Goal: Task Accomplishment & Management: Manage account settings

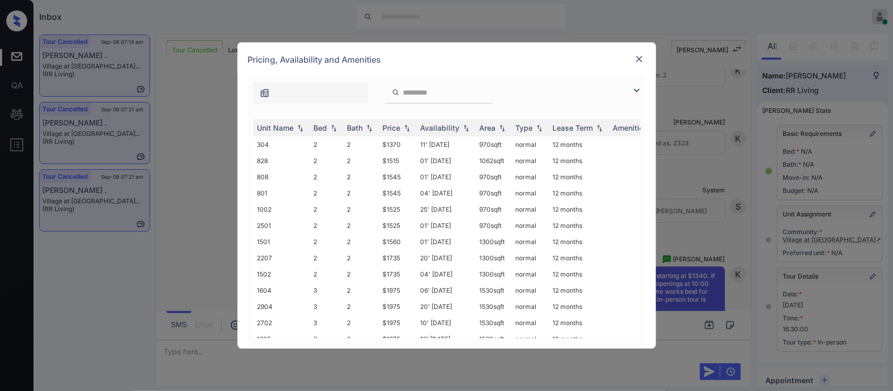
scroll to position [137, 0]
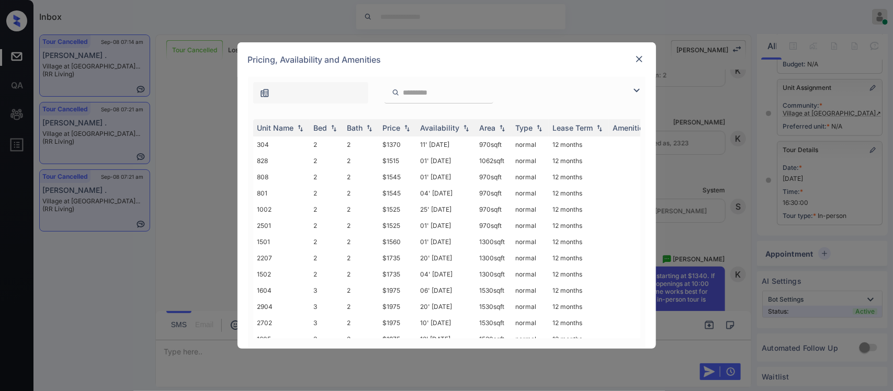
click at [403, 133] on th "Price" at bounding box center [398, 127] width 38 height 17
click at [403, 145] on td "$1370" at bounding box center [398, 144] width 38 height 16
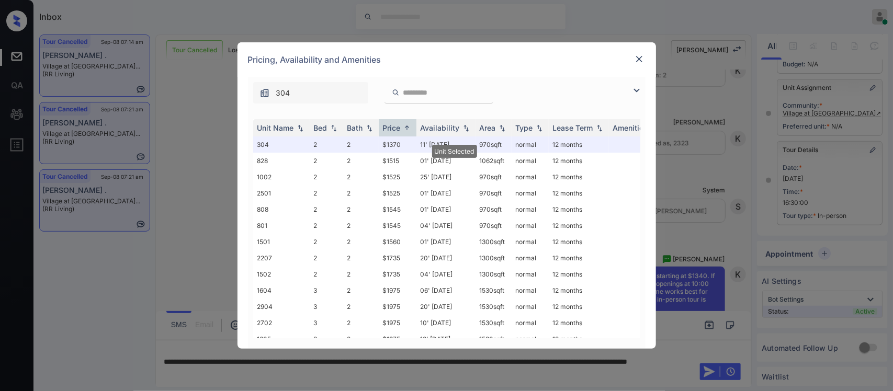
click at [637, 61] on img at bounding box center [639, 59] width 10 height 10
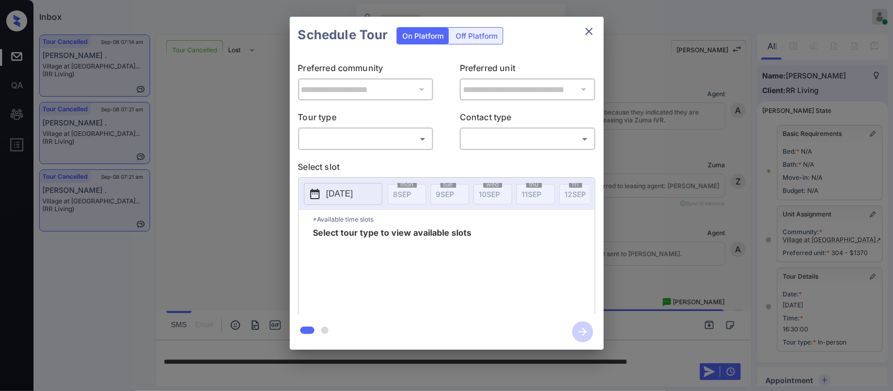
scroll to position [137, 0]
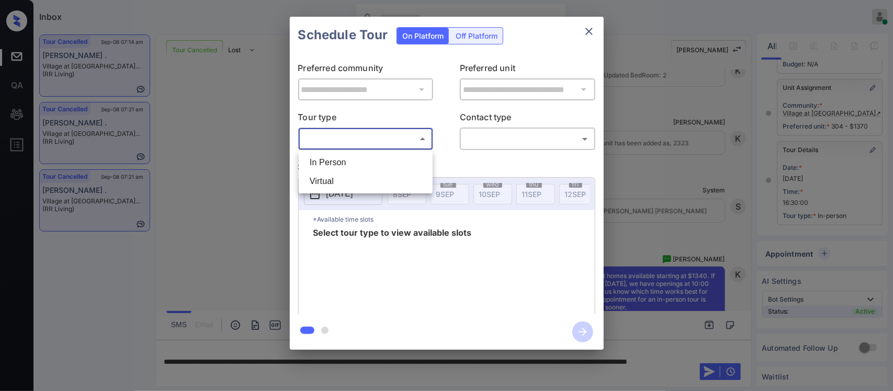
click at [414, 138] on body "Inbox Almas Zainab Online Set yourself offline Set yourself on break Profile Sw…" at bounding box center [446, 195] width 893 height 391
click at [403, 162] on li "In Person" at bounding box center [365, 162] width 129 height 19
type input "********"
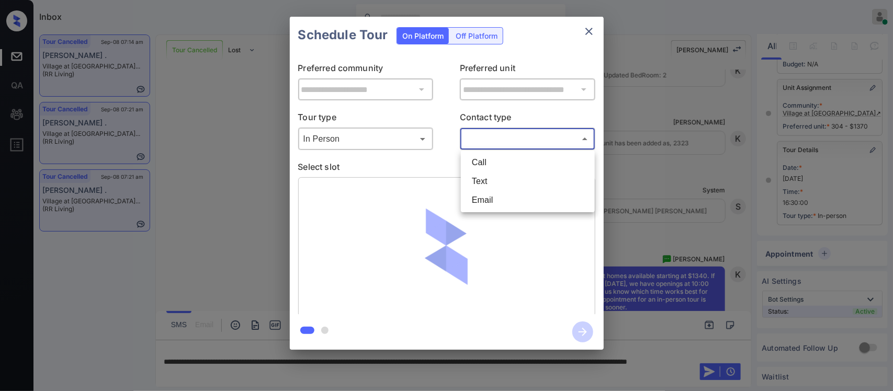
click at [535, 131] on body "Inbox Almas Zainab Online Set yourself offline Set yourself on break Profile Sw…" at bounding box center [446, 195] width 893 height 391
click at [511, 175] on li "Text" at bounding box center [527, 181] width 129 height 19
type input "****"
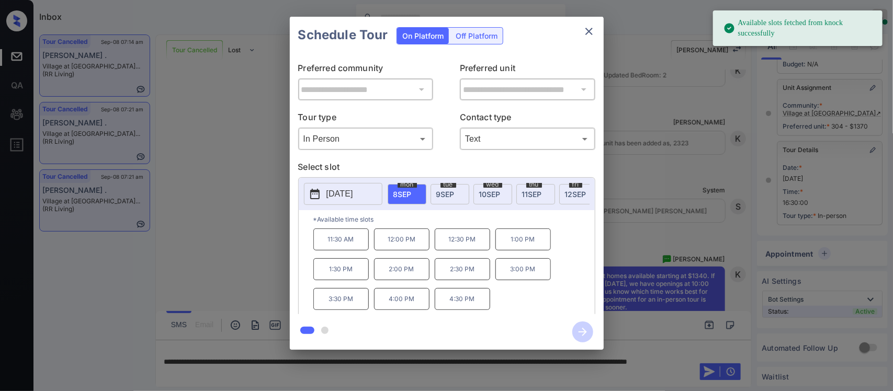
click at [451, 197] on span "9 SEP" at bounding box center [445, 194] width 18 height 9
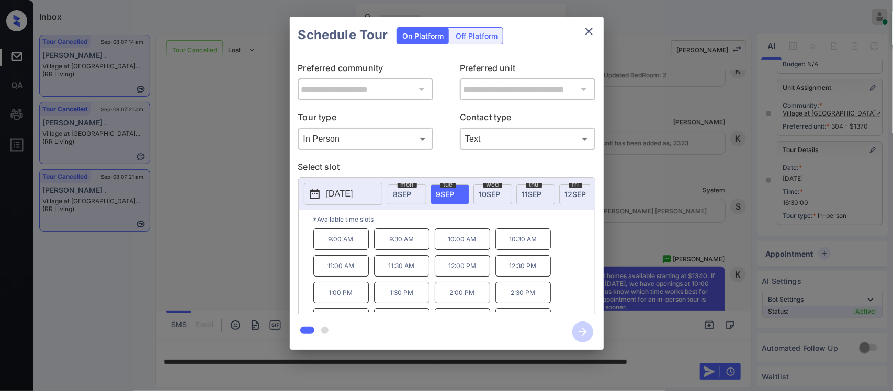
scroll to position [19, 0]
click at [526, 309] on p "4:30 PM" at bounding box center [522, 301] width 55 height 21
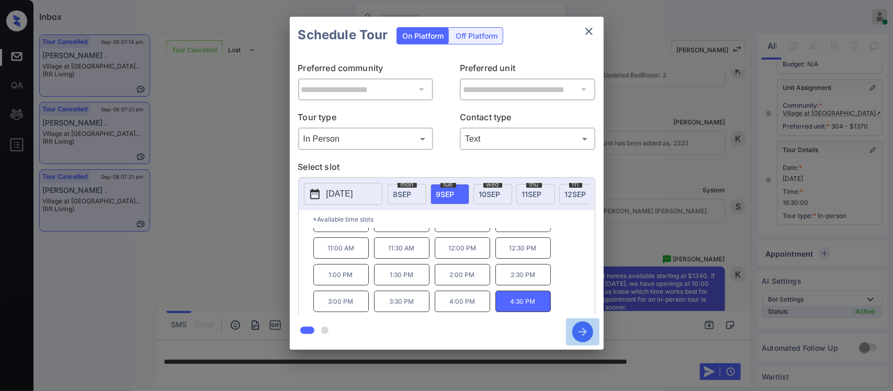
click at [586, 335] on icon "button" at bounding box center [582, 332] width 21 height 21
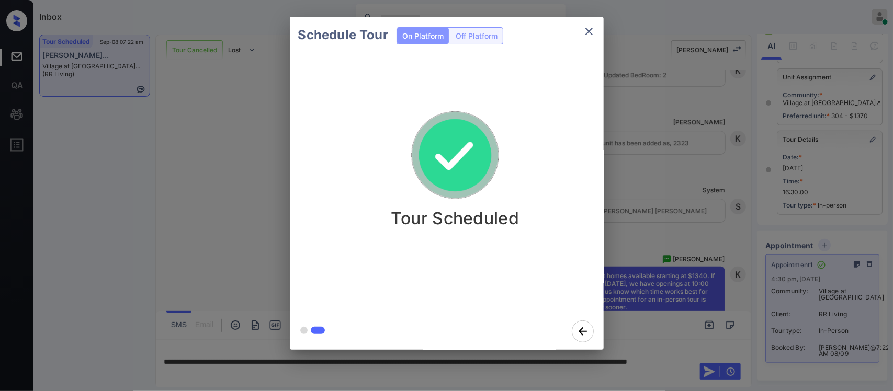
click at [679, 214] on div "Schedule Tour On Platform Off Platform Tour Scheduled" at bounding box center [446, 183] width 893 height 367
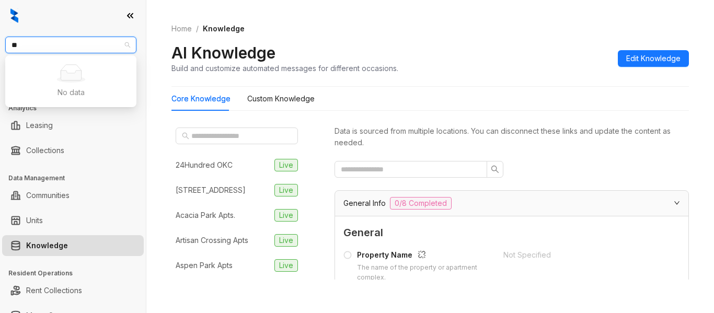
type input "*"
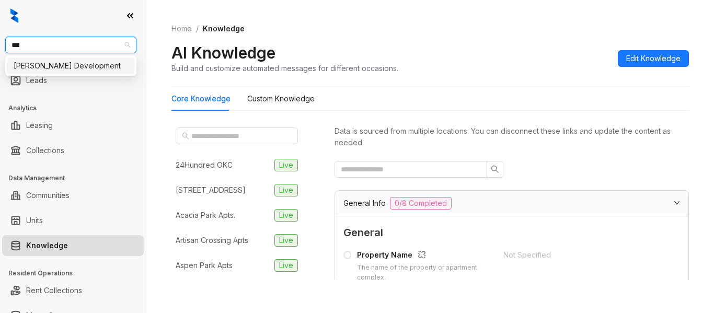
type input "****"
click at [81, 65] on div "[PERSON_NAME] Development" at bounding box center [71, 66] width 115 height 12
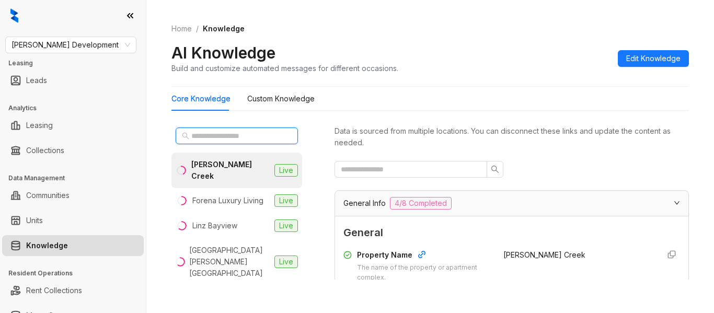
click at [241, 135] on input "text" at bounding box center [237, 136] width 92 height 12
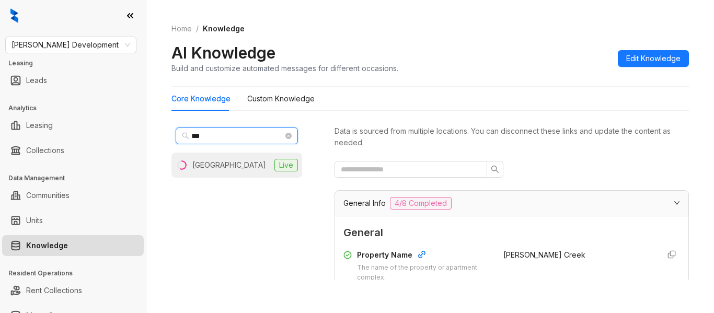
type input "***"
click at [236, 169] on div "Mio District West" at bounding box center [229, 165] width 74 height 12
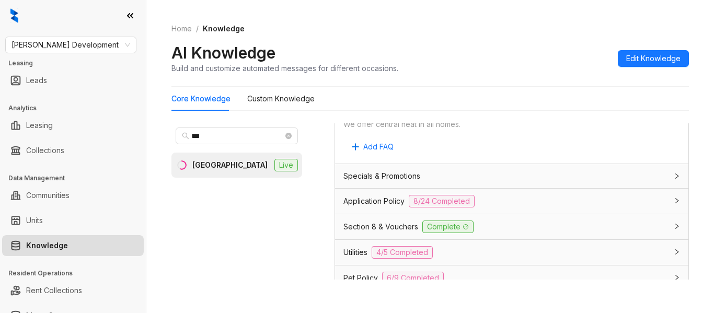
scroll to position [1342, 0]
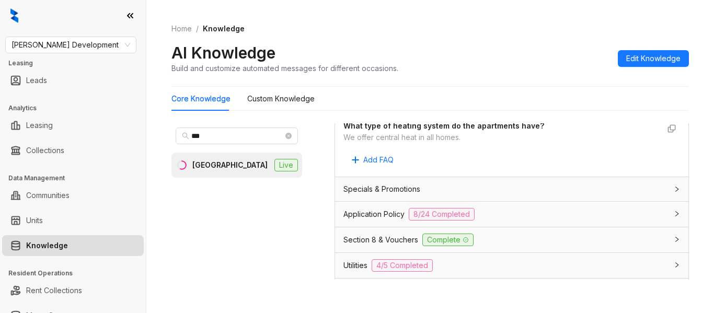
click at [629, 221] on div "Application Policy 8/24 Completed" at bounding box center [506, 214] width 324 height 13
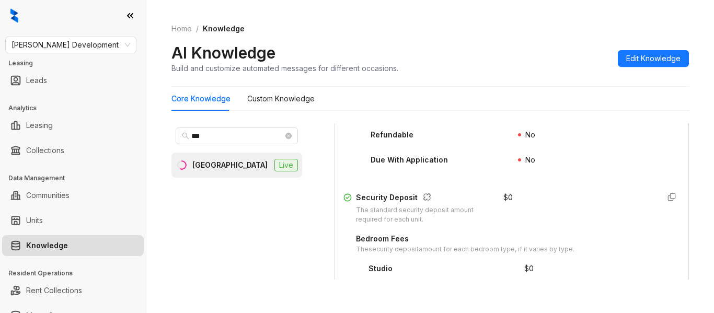
scroll to position [1911, 0]
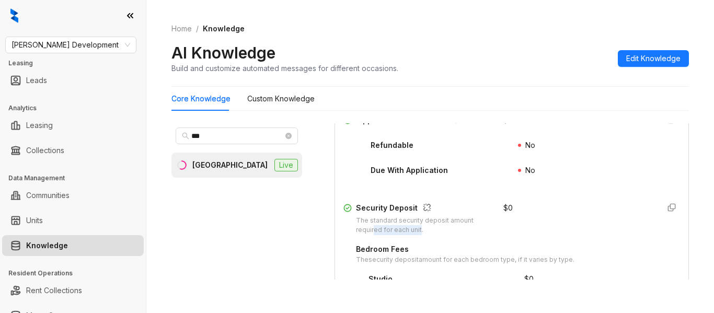
drag, startPoint x: 374, startPoint y: 260, endPoint x: 420, endPoint y: 260, distance: 46.0
click at [420, 236] on div "The standard security deposit amount required for each unit." at bounding box center [423, 226] width 135 height 20
click at [116, 49] on span "Davis Development" at bounding box center [71, 45] width 119 height 16
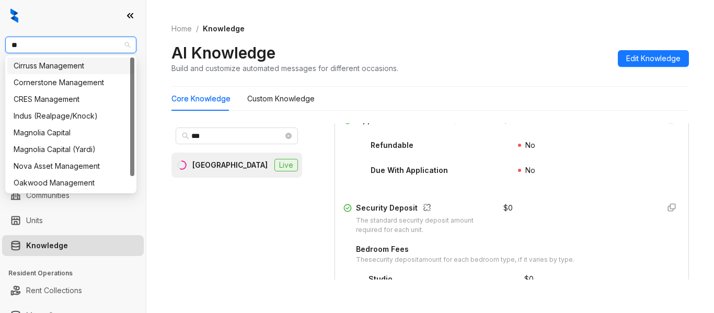
type input "***"
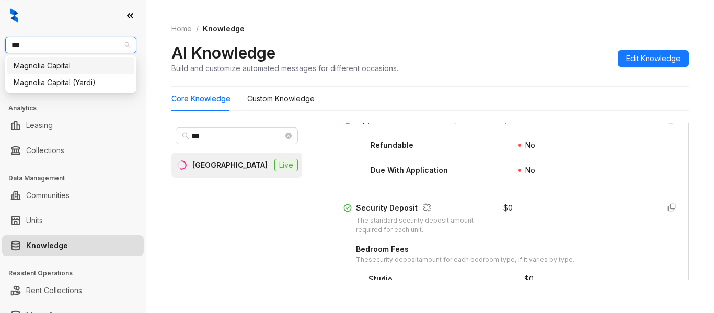
click at [108, 66] on div "Magnolia Capital" at bounding box center [71, 66] width 115 height 12
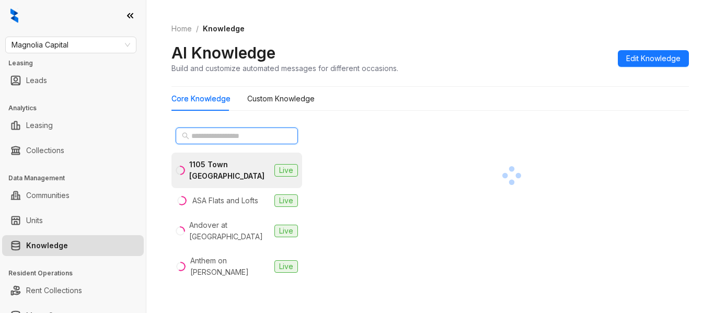
click at [245, 138] on input "text" at bounding box center [237, 136] width 92 height 12
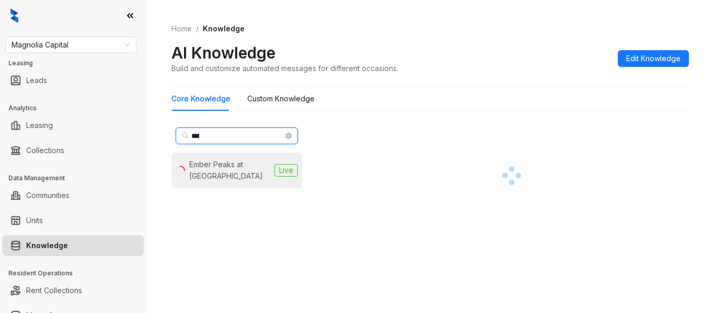
type input "***"
click at [241, 168] on div "Ember Peaks at American Fork" at bounding box center [229, 170] width 81 height 23
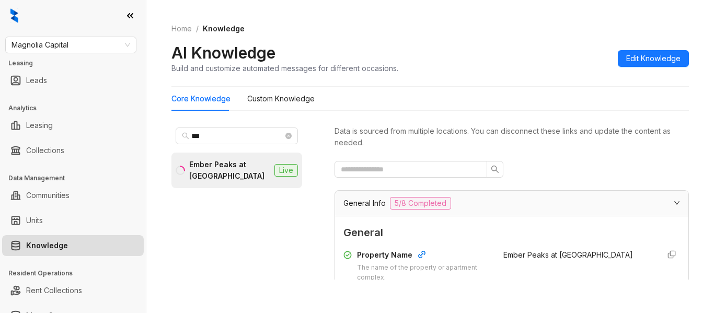
scroll to position [136, 0]
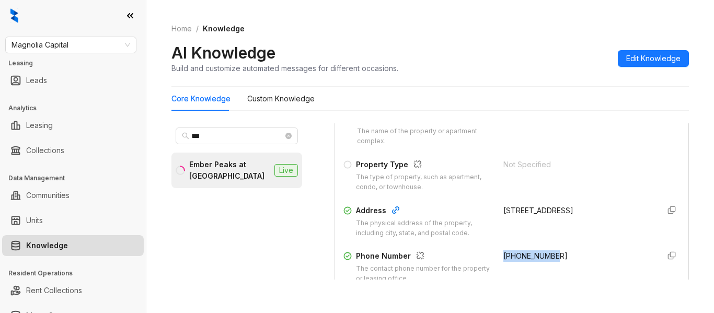
drag, startPoint x: 492, startPoint y: 257, endPoint x: 567, endPoint y: 255, distance: 74.8
click at [567, 255] on div "+18554951979" at bounding box center [577, 266] width 147 height 33
copy span "+18554951979"
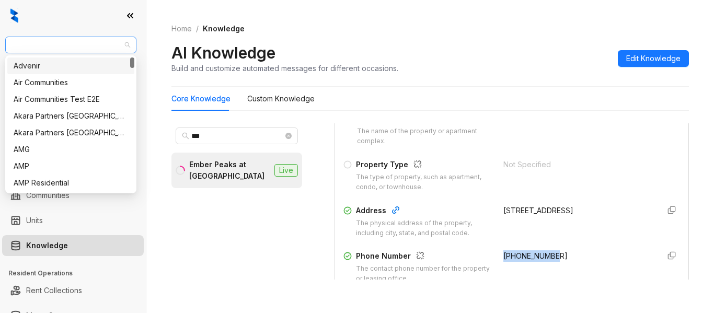
click at [55, 39] on span "Magnolia Capital" at bounding box center [71, 45] width 119 height 16
type input "**"
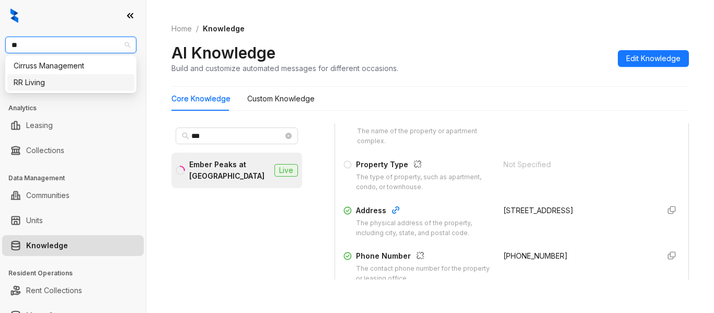
click at [60, 83] on div "RR Living" at bounding box center [71, 83] width 115 height 12
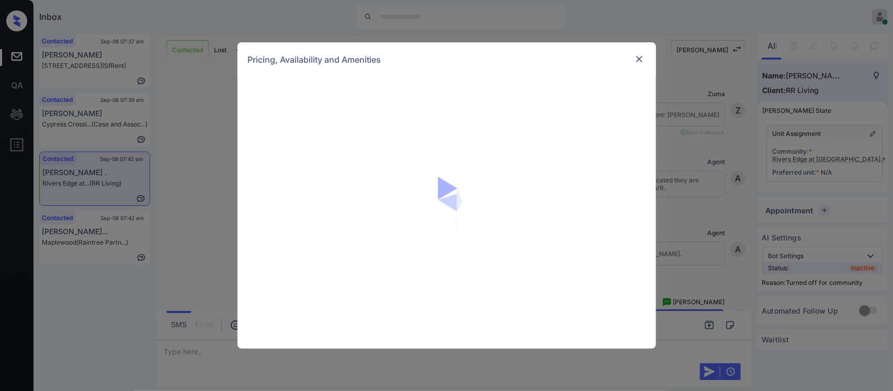
scroll to position [1069, 0]
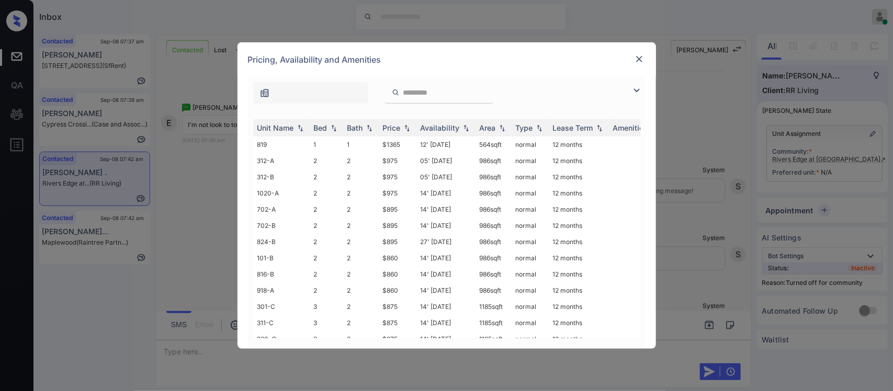
click at [400, 131] on div "Price" at bounding box center [392, 127] width 18 height 9
click at [390, 225] on td "$860" at bounding box center [398, 226] width 38 height 16
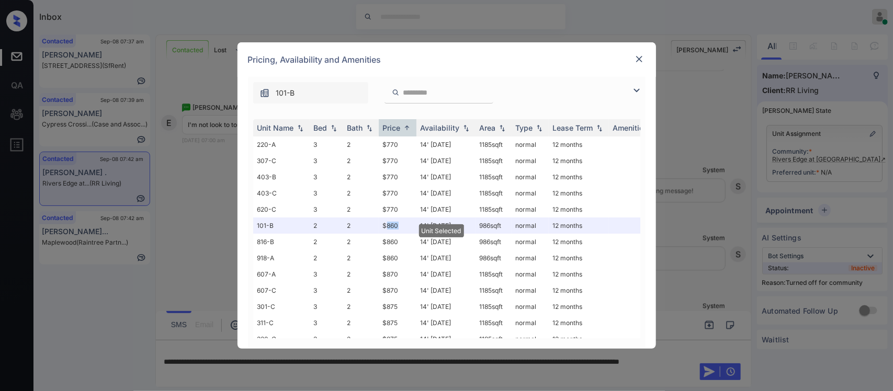
click at [639, 56] on img at bounding box center [639, 59] width 10 height 10
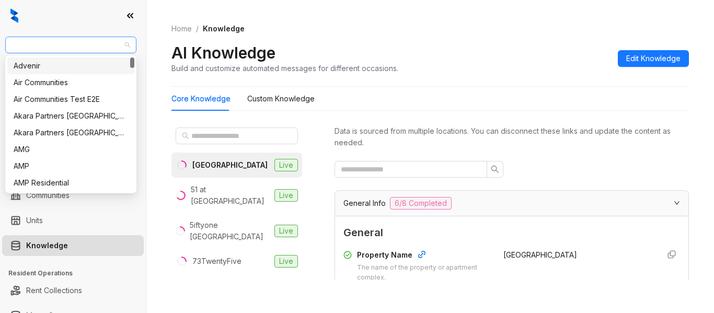
click at [55, 44] on span "RR Living" at bounding box center [71, 45] width 119 height 16
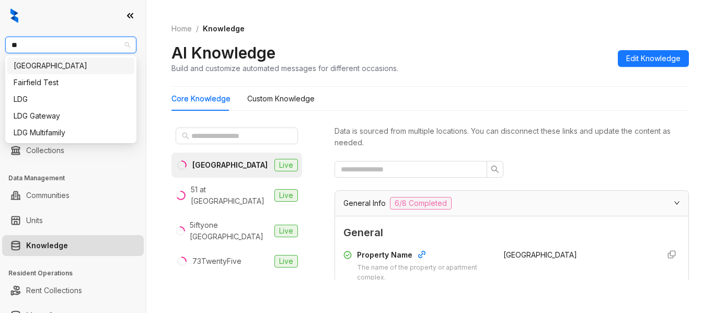
type input "***"
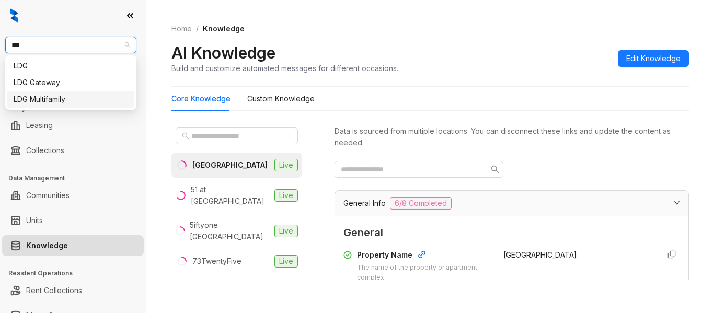
click at [63, 96] on div "LDG Multifamily" at bounding box center [71, 100] width 115 height 12
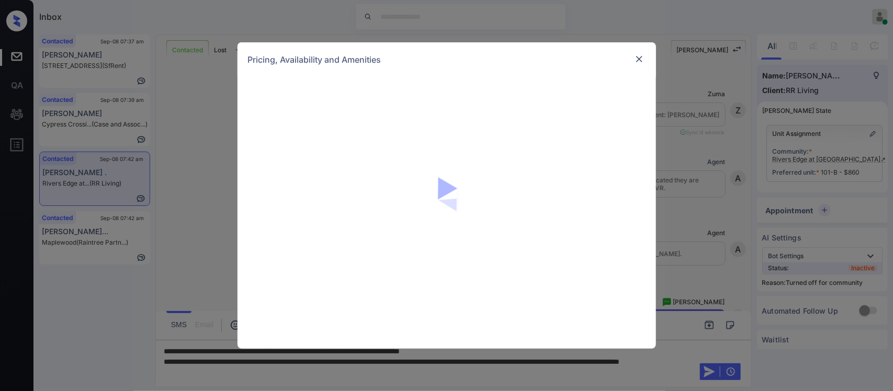
scroll to position [1697, 0]
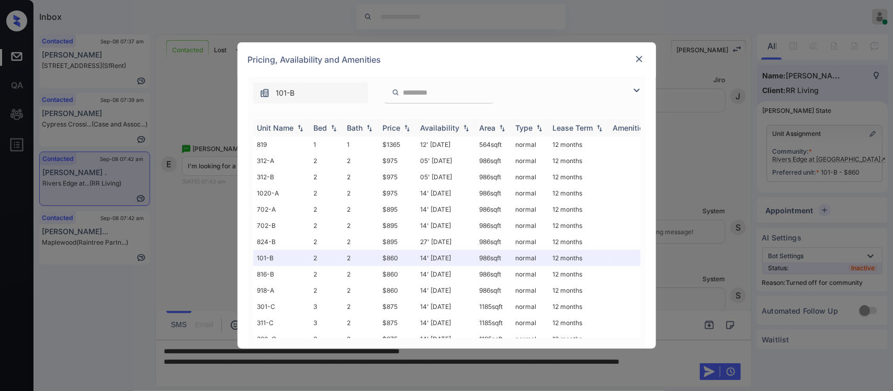
click at [395, 131] on div "Price" at bounding box center [392, 127] width 18 height 9
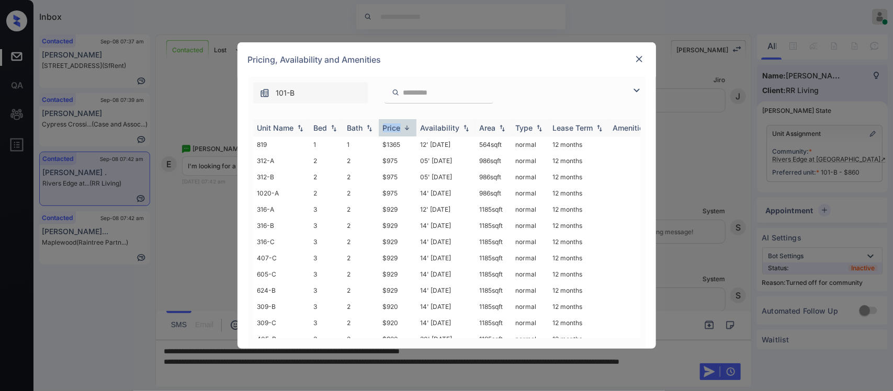
click at [395, 131] on div "Price" at bounding box center [392, 127] width 18 height 9
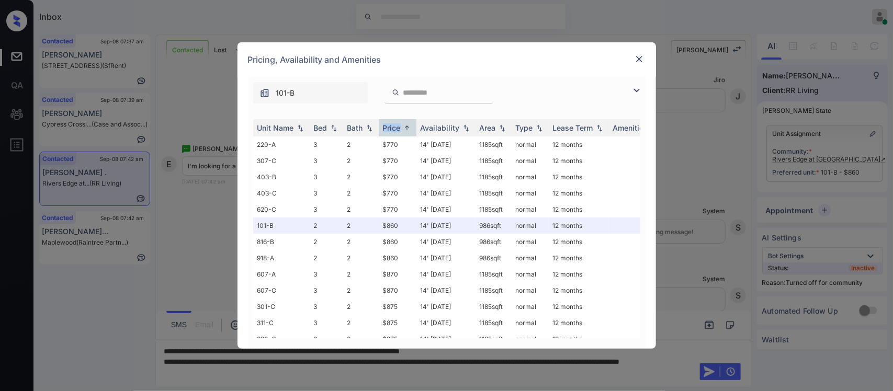
click at [638, 61] on img at bounding box center [639, 59] width 10 height 10
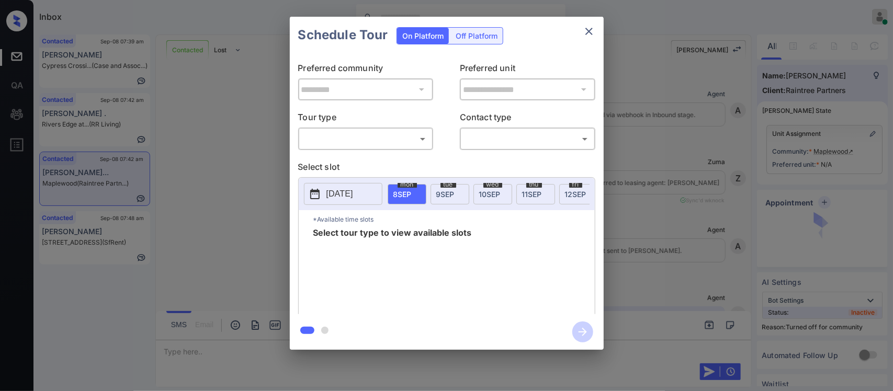
scroll to position [510, 0]
click at [426, 144] on body "Inbox [PERSON_NAME] Online Set yourself offline Set yourself on break Profile S…" at bounding box center [446, 195] width 893 height 391
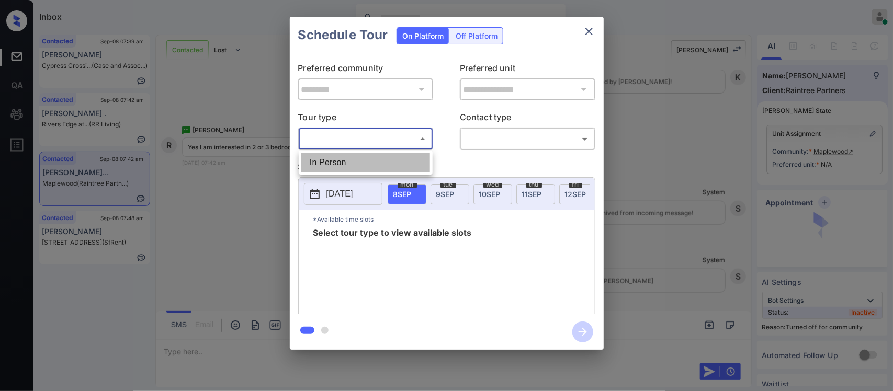
click at [415, 158] on li "In Person" at bounding box center [365, 162] width 129 height 19
type input "********"
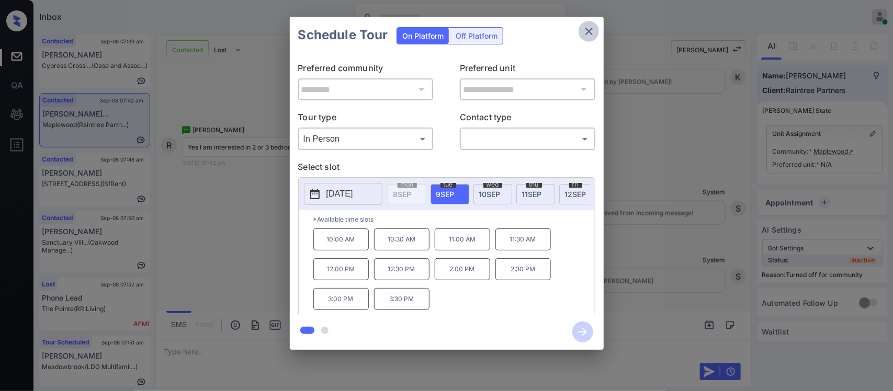
click at [590, 38] on button "close" at bounding box center [588, 31] width 21 height 21
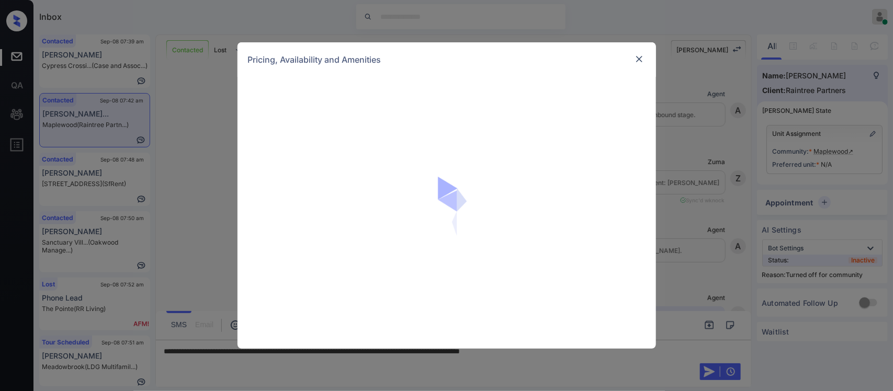
scroll to position [510, 0]
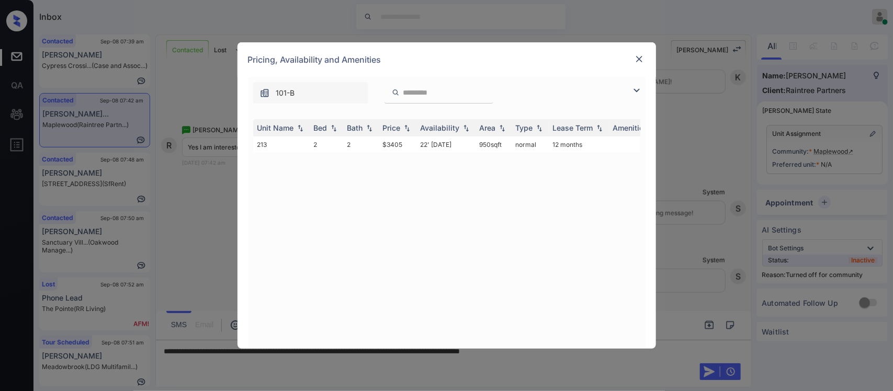
click at [638, 58] on img at bounding box center [639, 59] width 10 height 10
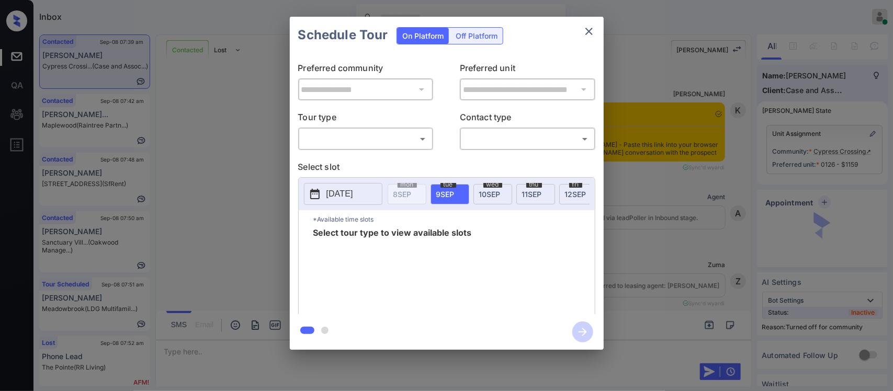
scroll to position [1250, 0]
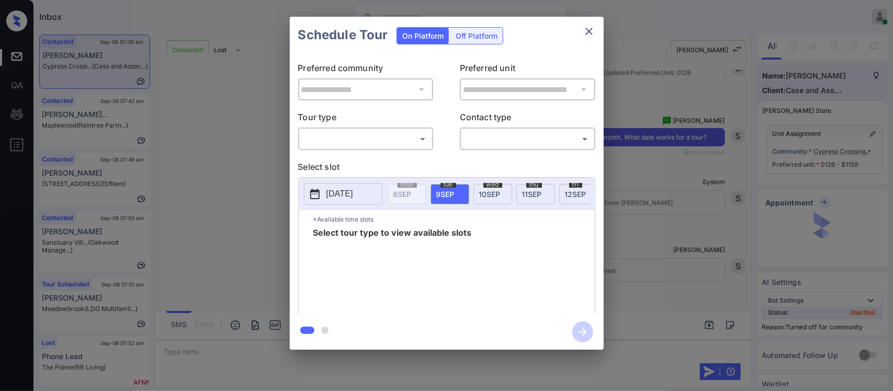
click at [398, 143] on body "Inbox Almas Zainab Online Set yourself offline Set yourself on break Profile Sw…" at bounding box center [446, 195] width 893 height 391
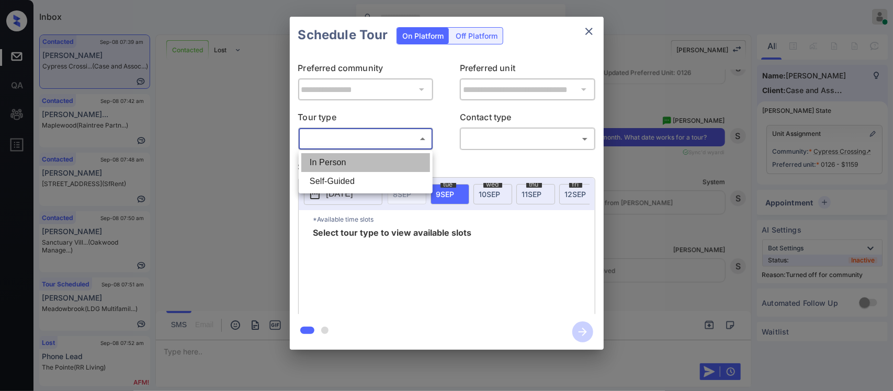
click at [391, 161] on li "In Person" at bounding box center [365, 162] width 129 height 19
type input "********"
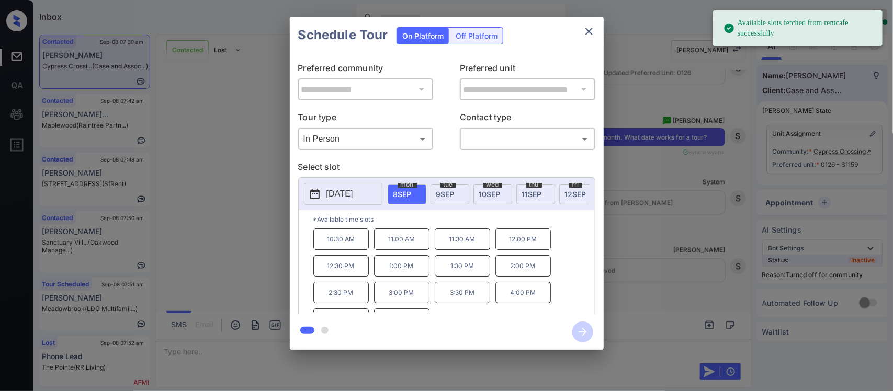
click at [526, 193] on span "11 SEP" at bounding box center [532, 194] width 20 height 9
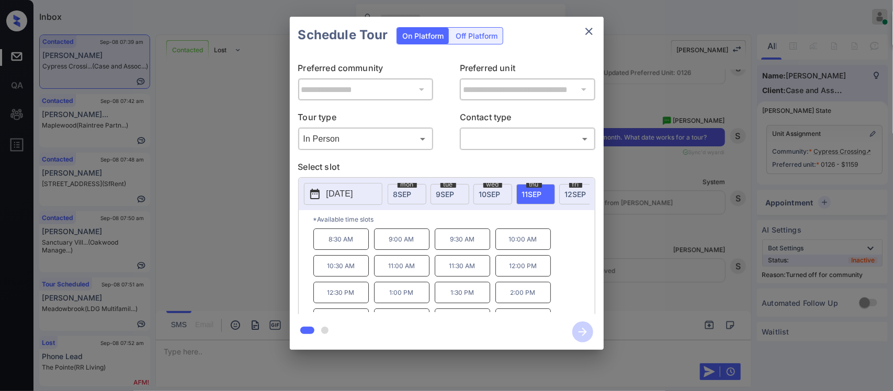
scroll to position [45, 0]
drag, startPoint x: 314, startPoint y: 307, endPoint x: 357, endPoint y: 304, distance: 42.5
click at [357, 304] on p "4:30 PM" at bounding box center [340, 301] width 55 height 21
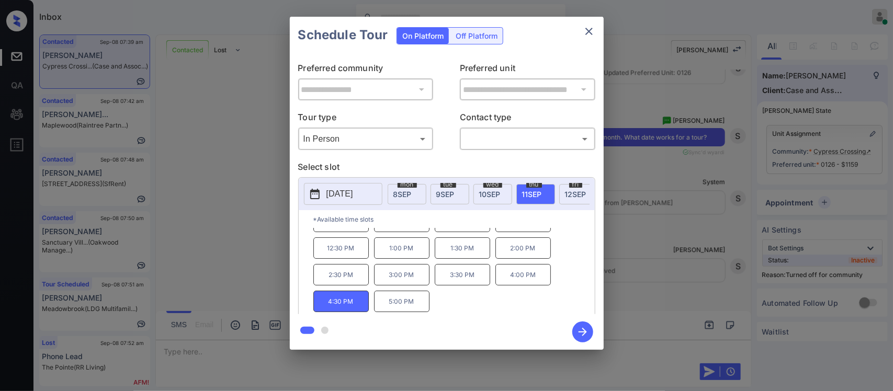
click at [512, 270] on div "8:30 AM 9:00 AM 9:30 AM 10:00 AM 10:30 AM 11:00 AM 11:30 AM 12:00 PM 12:30 PM 1…" at bounding box center [453, 271] width 281 height 84
drag, startPoint x: 512, startPoint y: 270, endPoint x: 697, endPoint y: 260, distance: 184.9
click at [697, 260] on div "**********" at bounding box center [446, 183] width 893 height 367
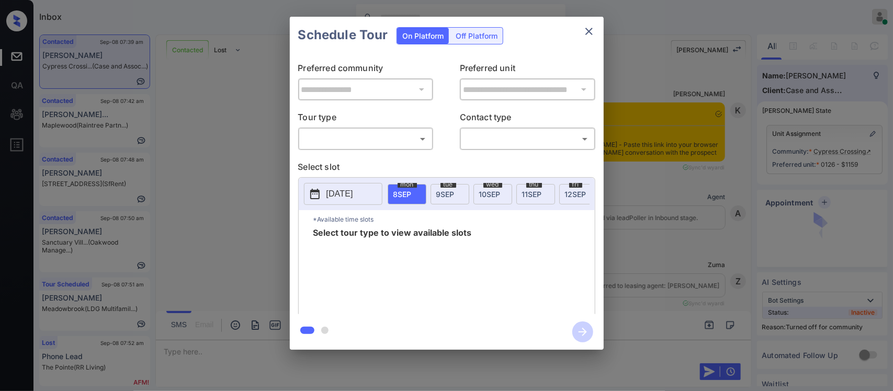
scroll to position [1960, 0]
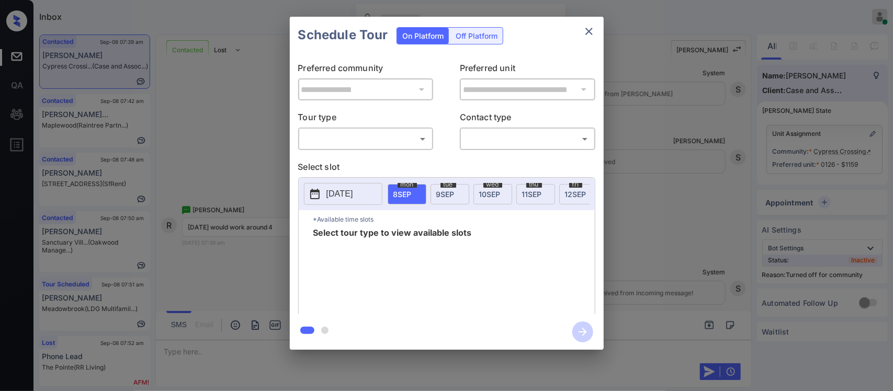
click at [410, 140] on body "Inbox Almas Zainab Online Set yourself offline Set yourself on break Profile Sw…" at bounding box center [446, 195] width 893 height 391
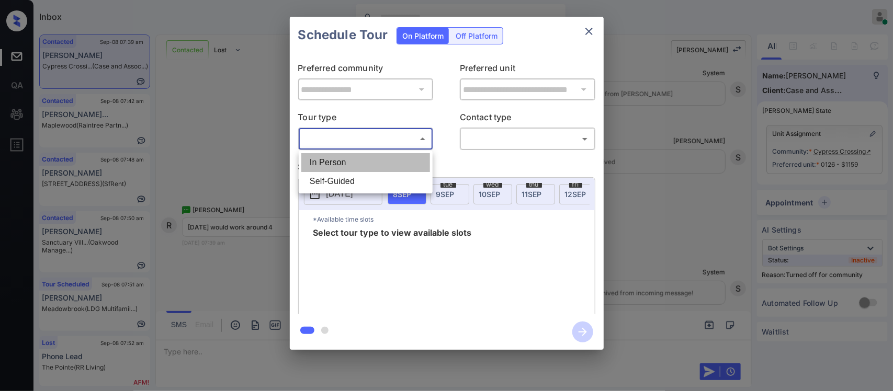
click at [402, 157] on li "In Person" at bounding box center [365, 162] width 129 height 19
type input "********"
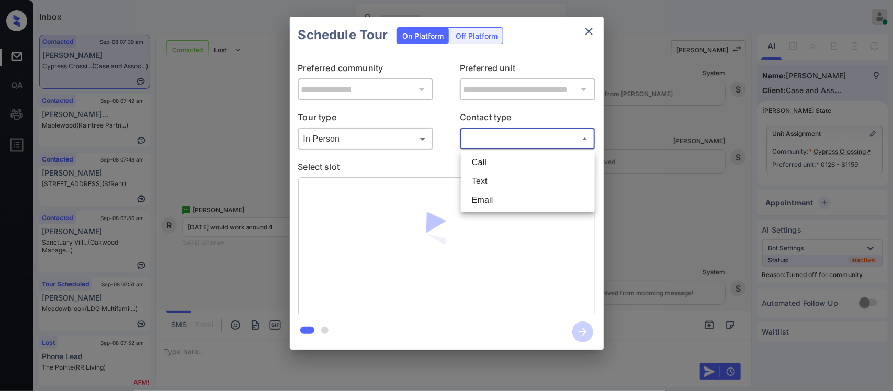
click at [511, 136] on body "Inbox Almas Zainab Online Set yourself offline Set yourself on break Profile Sw…" at bounding box center [446, 195] width 893 height 391
click at [498, 184] on li "Text" at bounding box center [527, 181] width 129 height 19
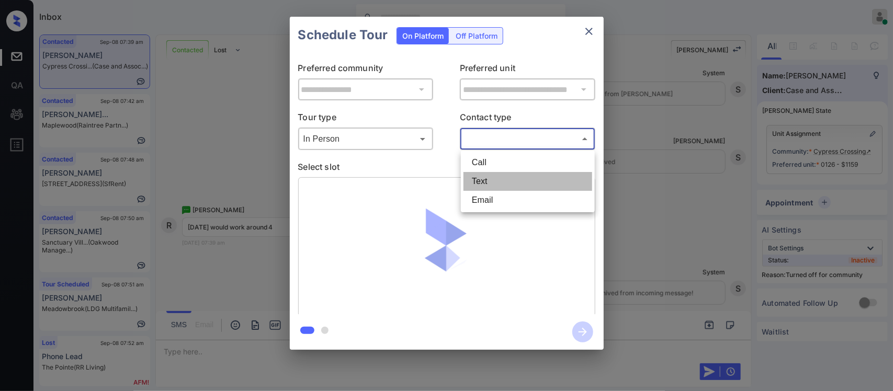
type input "****"
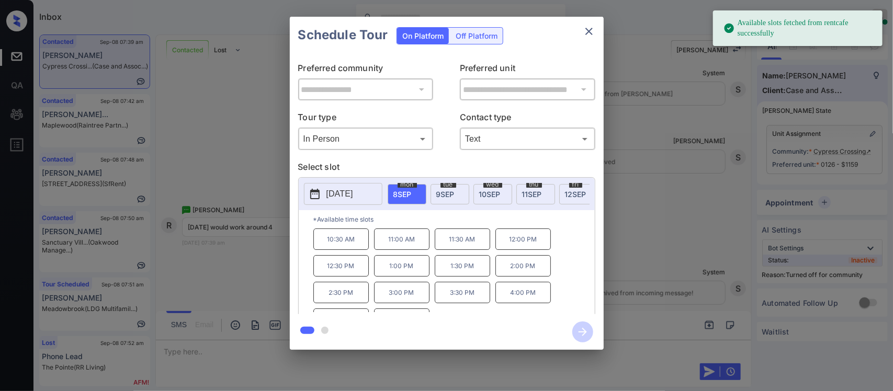
click at [540, 200] on div "thu 11 SEP" at bounding box center [535, 194] width 39 height 20
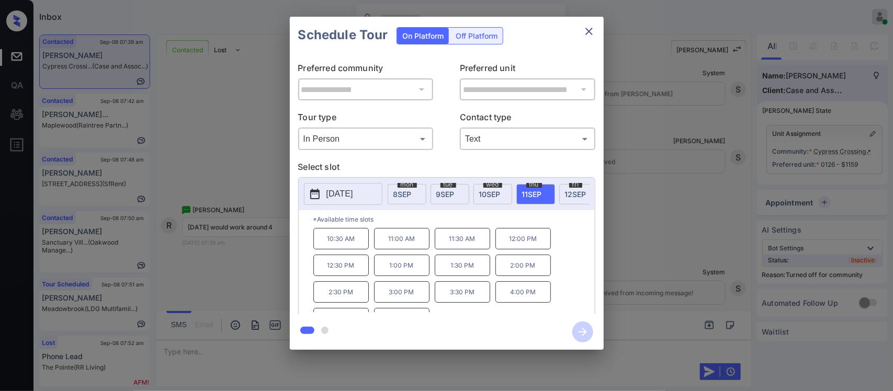
click at [534, 302] on p "4:00 PM" at bounding box center [522, 291] width 55 height 21
click at [581, 326] on icon "button" at bounding box center [582, 332] width 21 height 21
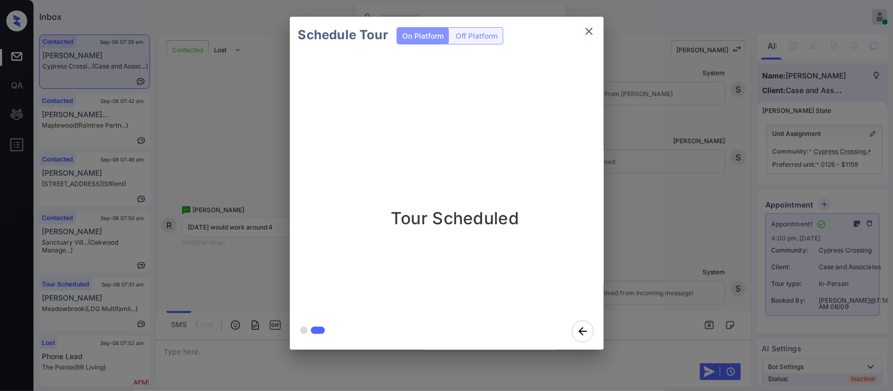
click at [717, 260] on div "Schedule Tour On Platform Off Platform Tour Scheduled" at bounding box center [446, 183] width 893 height 367
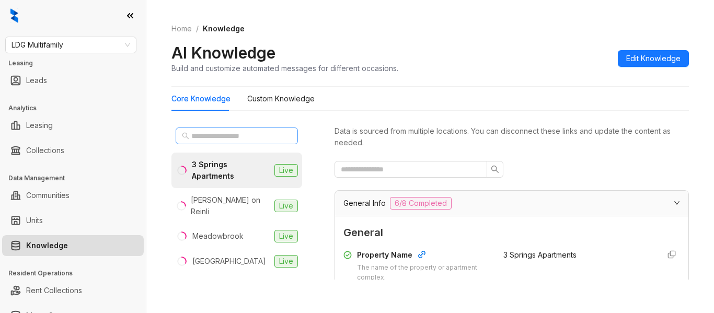
drag, startPoint x: 210, startPoint y: 146, endPoint x: 211, endPoint y: 141, distance: 5.8
click at [211, 141] on div at bounding box center [237, 135] width 131 height 25
click at [211, 141] on input "text" at bounding box center [237, 136] width 92 height 12
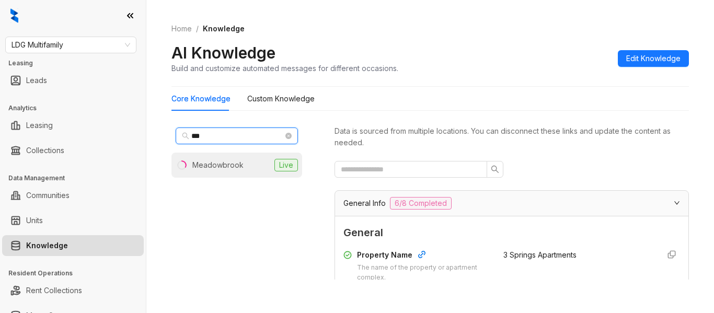
type input "***"
click at [216, 157] on li "Meadowbrook Live" at bounding box center [237, 165] width 131 height 25
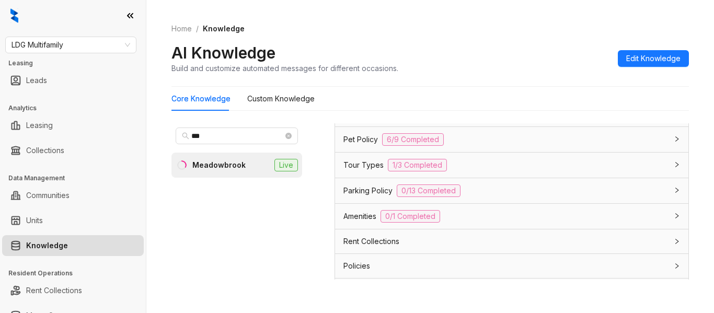
scroll to position [896, 0]
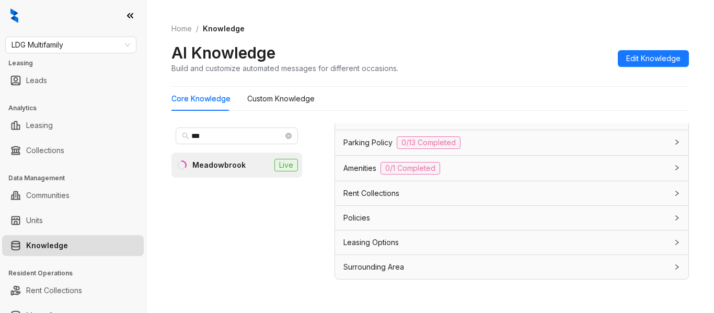
click at [526, 221] on div "Policies" at bounding box center [506, 218] width 324 height 12
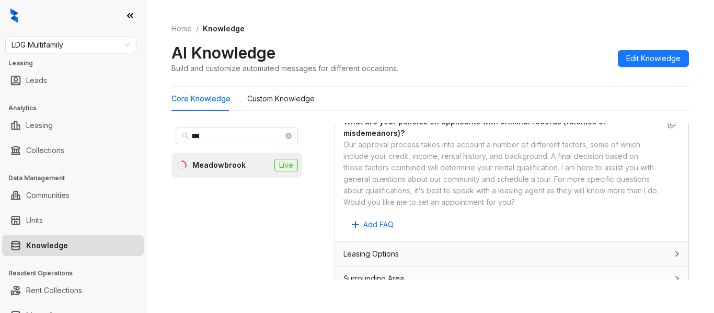
scroll to position [1315, 0]
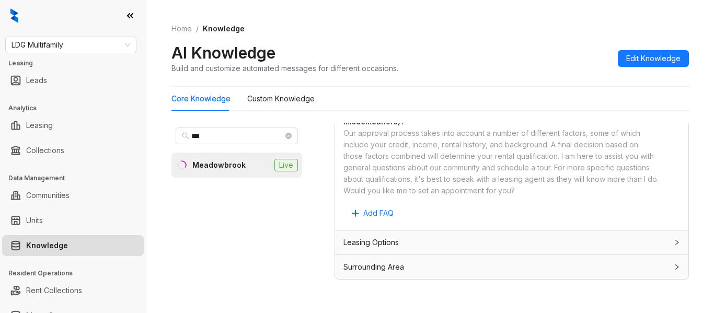
click at [635, 246] on div "Leasing Options" at bounding box center [506, 243] width 324 height 12
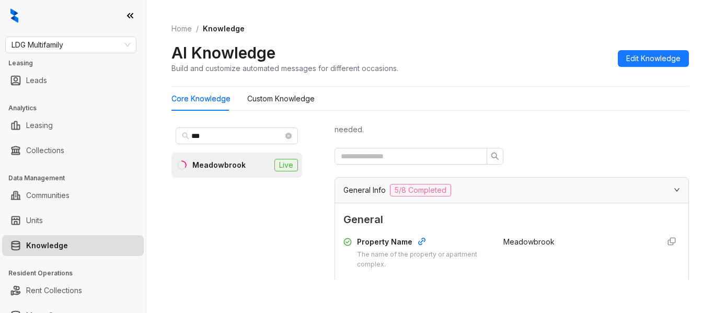
scroll to position [0, 0]
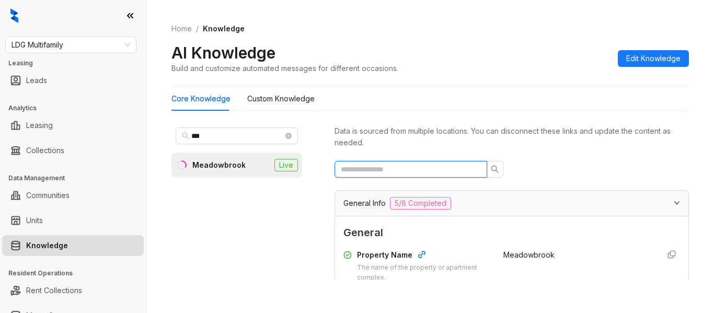
click at [439, 169] on input "text" at bounding box center [407, 170] width 132 height 12
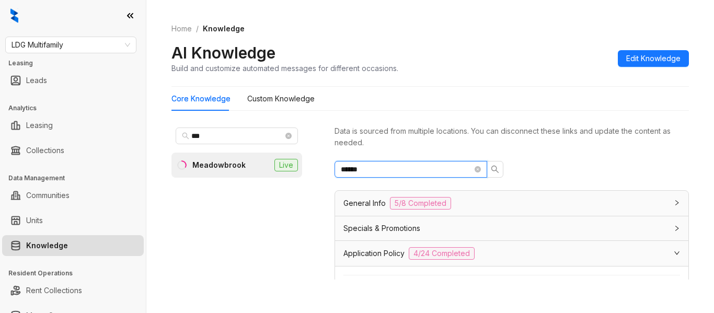
type input "******"
click at [577, 197] on div "General Info 5/8 Completed" at bounding box center [511, 203] width 353 height 25
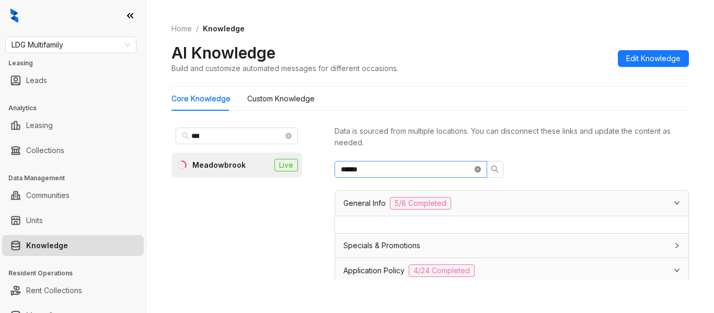
click at [478, 169] on span at bounding box center [478, 170] width 6 height 12
click at [478, 169] on icon "close-circle" at bounding box center [478, 169] width 6 height 6
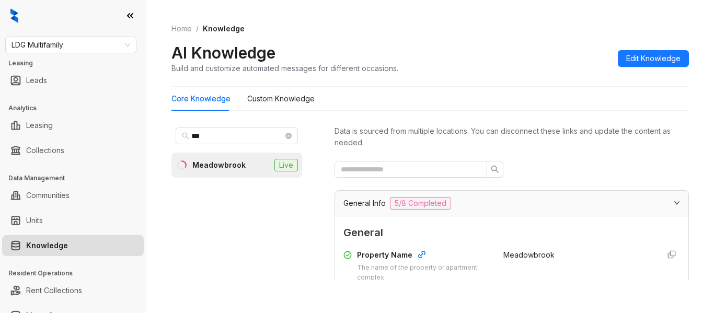
click at [474, 198] on div "General Info 5/8 Completed" at bounding box center [506, 203] width 324 height 13
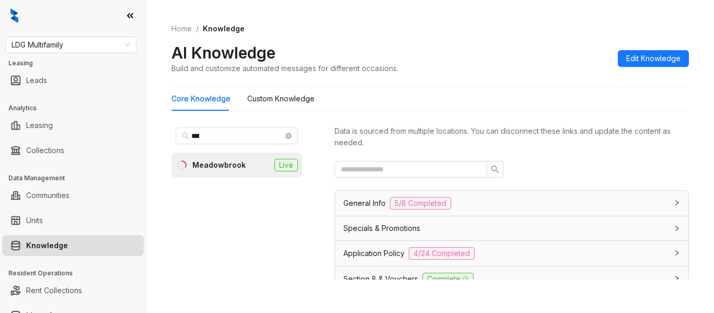
click at [629, 193] on div "General Info 5/8 Completed" at bounding box center [511, 203] width 353 height 25
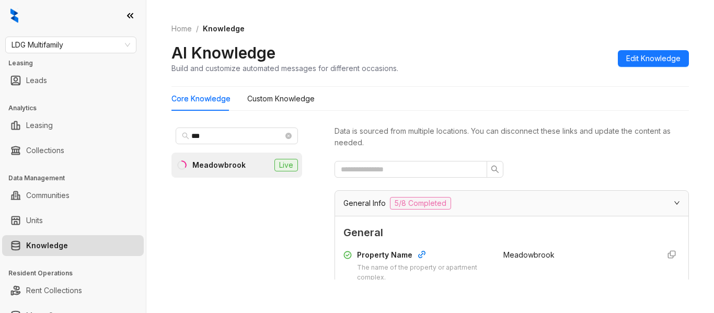
scroll to position [136, 0]
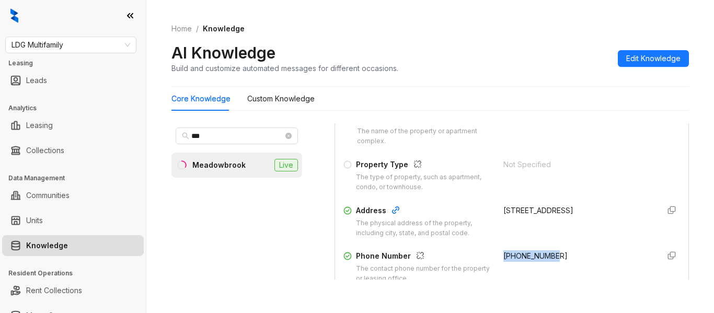
drag, startPoint x: 552, startPoint y: 250, endPoint x: 489, endPoint y: 254, distance: 63.4
click at [489, 254] on div "Phone Number The contact phone number for the property or leasing office. +1469…" at bounding box center [512, 266] width 337 height 33
copy span "+14695026770"
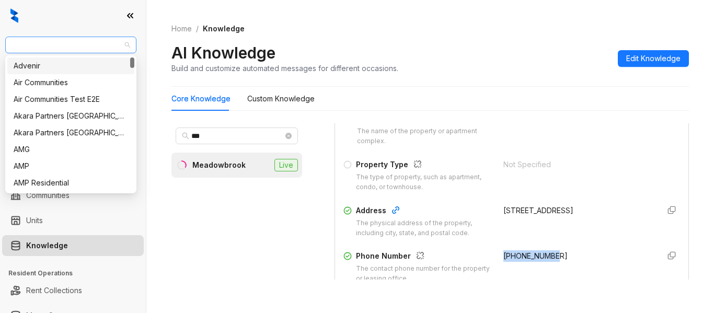
click at [83, 41] on span "LDG Multifamily" at bounding box center [71, 45] width 119 height 16
type input "**"
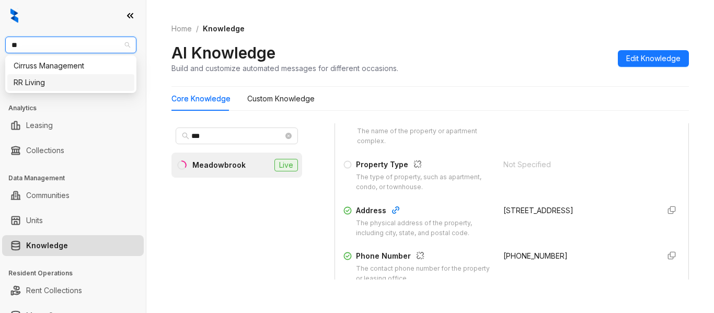
click at [71, 77] on div "RR Living" at bounding box center [71, 83] width 115 height 12
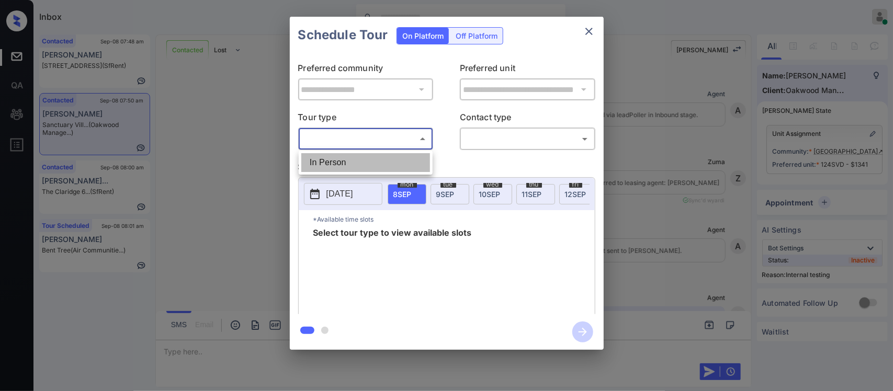
scroll to position [578, 0]
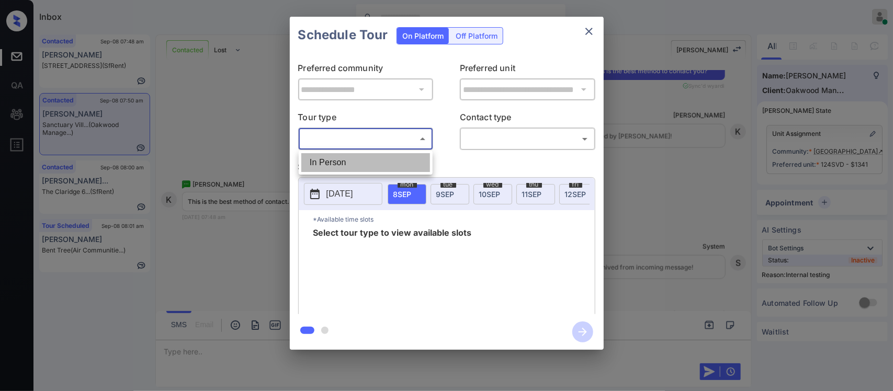
click at [374, 165] on li "In Person" at bounding box center [365, 162] width 129 height 19
type input "********"
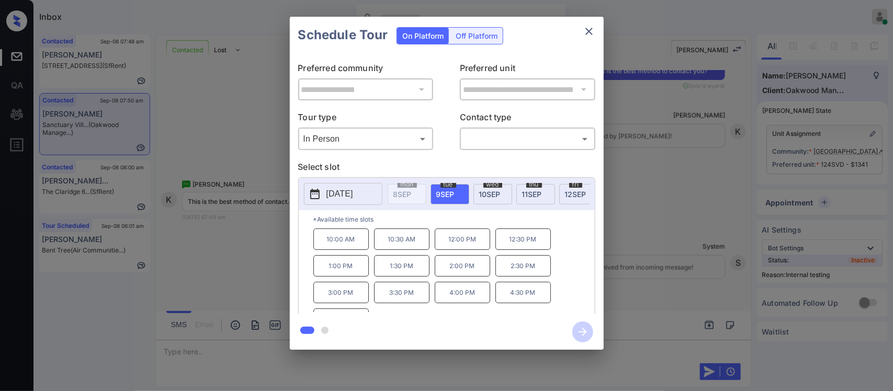
click at [353, 190] on p "[DATE]" at bounding box center [339, 194] width 27 height 13
click at [584, 29] on icon "close" at bounding box center [589, 31] width 13 height 13
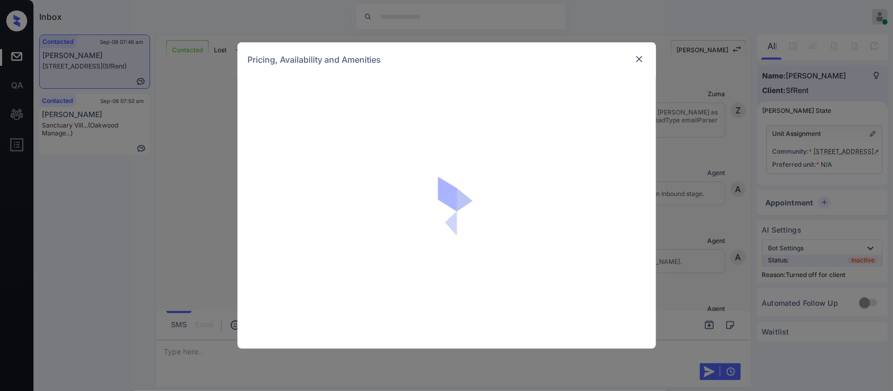
scroll to position [2601, 0]
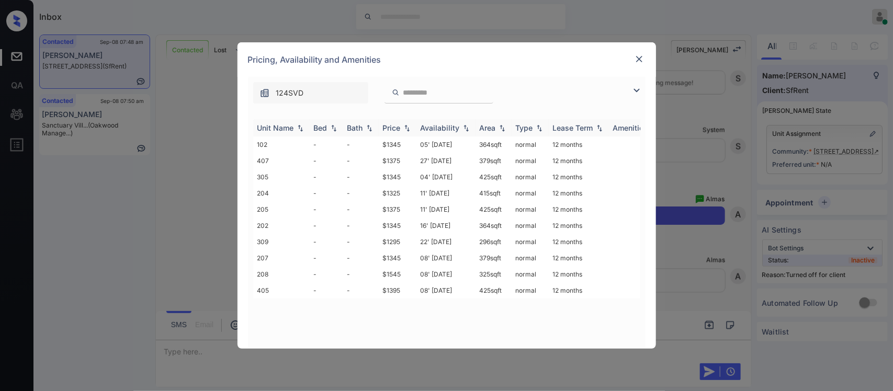
click at [404, 124] on img at bounding box center [407, 127] width 10 height 7
click at [404, 124] on img at bounding box center [407, 128] width 10 height 8
click at [395, 153] on td "$1325" at bounding box center [398, 161] width 38 height 16
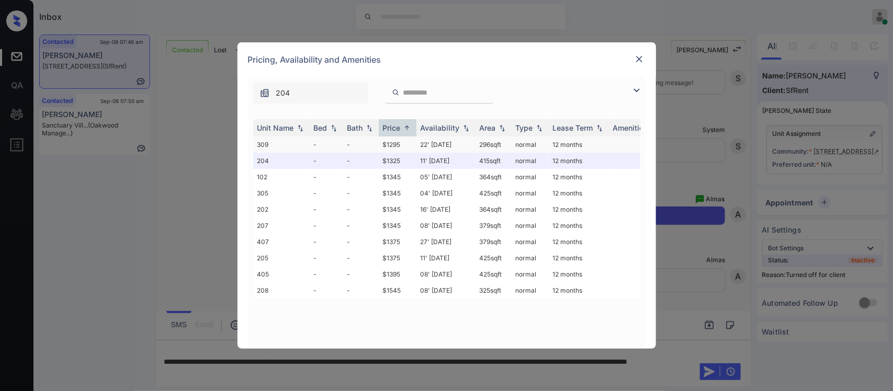
click at [411, 146] on td "$1295" at bounding box center [398, 144] width 38 height 16
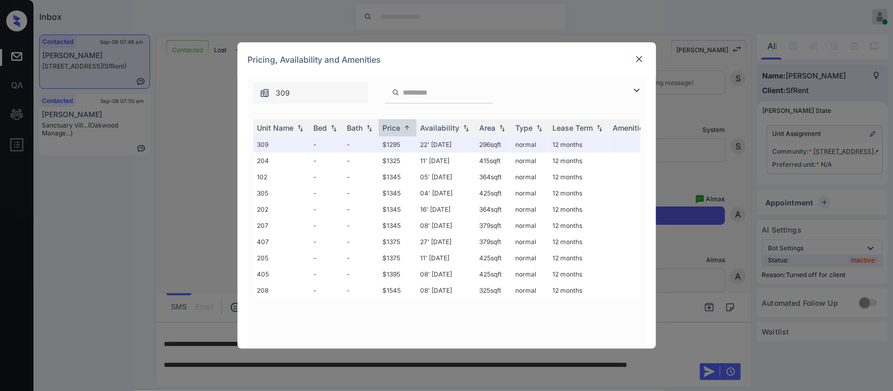
click at [643, 62] on div at bounding box center [639, 60] width 13 height 14
click at [643, 62] on img at bounding box center [639, 59] width 10 height 10
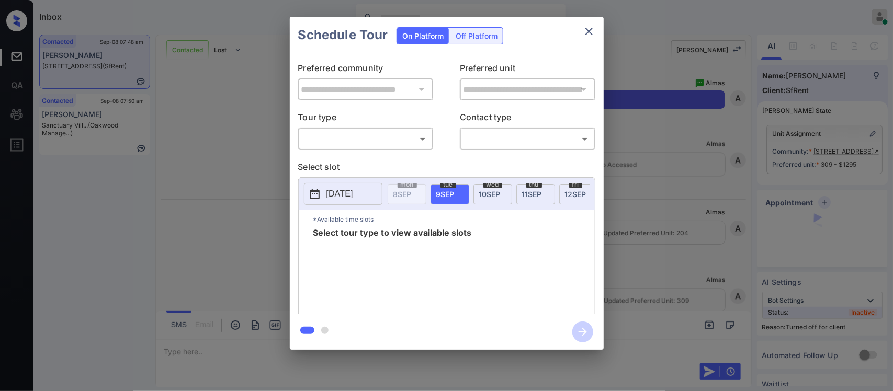
click at [489, 40] on div "Off Platform" at bounding box center [476, 36] width 52 height 16
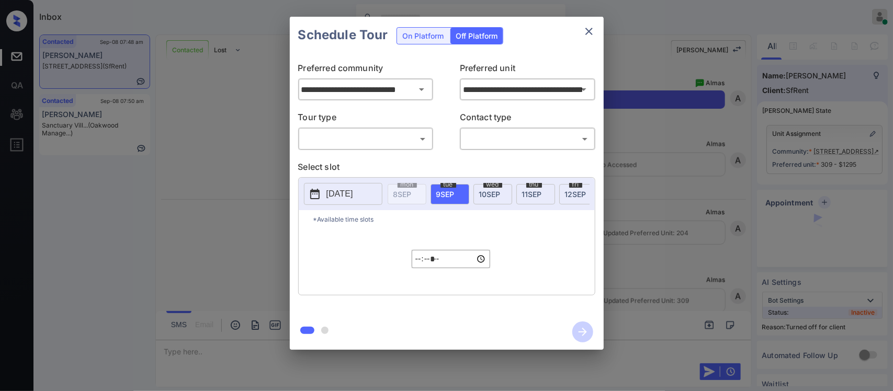
scroll to position [2738, 0]
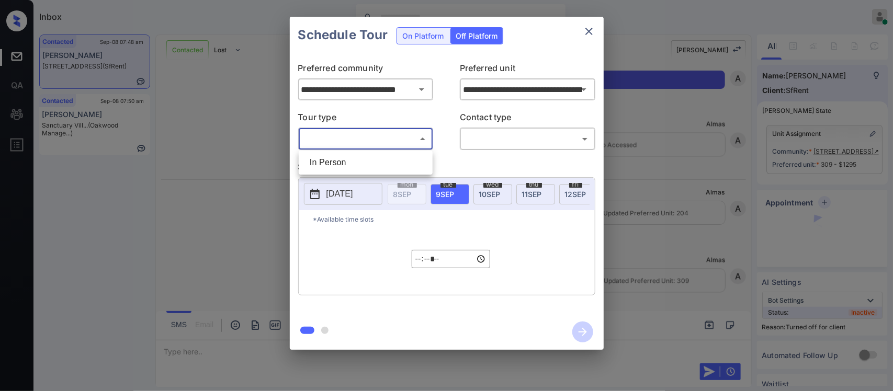
click at [395, 143] on body "Inbox [PERSON_NAME] Online Set yourself offline Set yourself on break Profile S…" at bounding box center [446, 195] width 893 height 391
click at [387, 163] on li "In Person" at bounding box center [365, 162] width 129 height 19
type input "********"
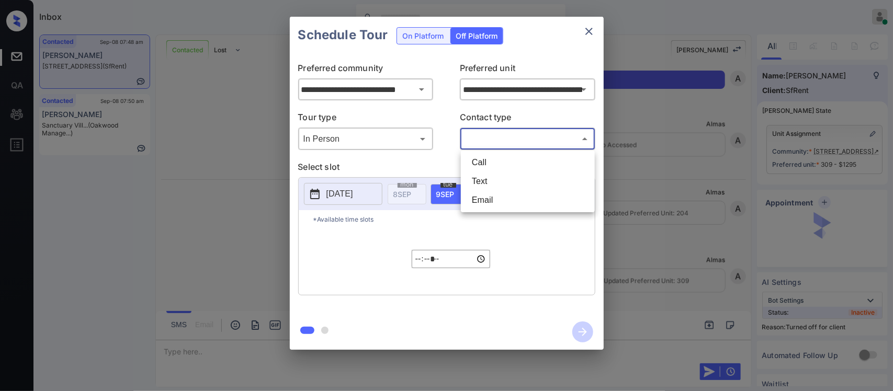
click at [490, 139] on body "Inbox Almas Zainab Online Set yourself offline Set yourself on break Profile Sw…" at bounding box center [446, 195] width 893 height 391
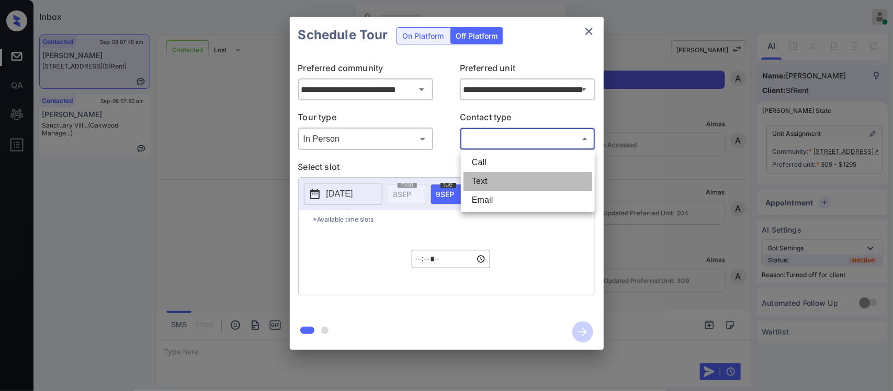
click at [481, 179] on li "Text" at bounding box center [527, 181] width 129 height 19
type input "****"
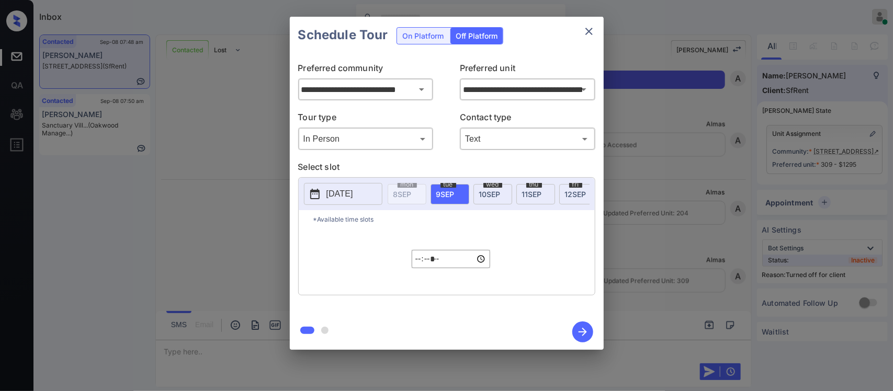
click at [341, 199] on p "2025-09-08" at bounding box center [339, 194] width 27 height 13
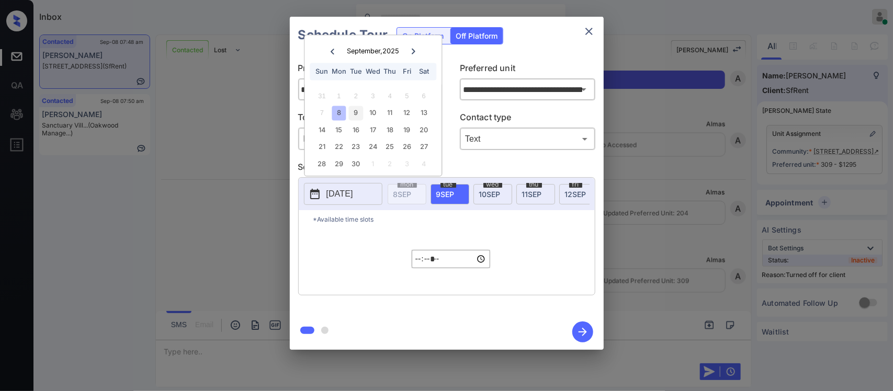
click at [353, 111] on div "9" at bounding box center [356, 113] width 14 height 14
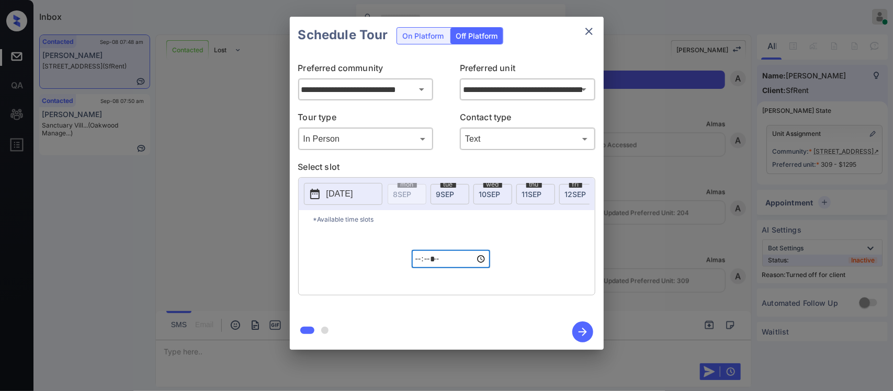
click at [419, 268] on input "*****" at bounding box center [451, 259] width 78 height 18
type input "*****"
click at [581, 332] on icon "button" at bounding box center [582, 332] width 8 height 8
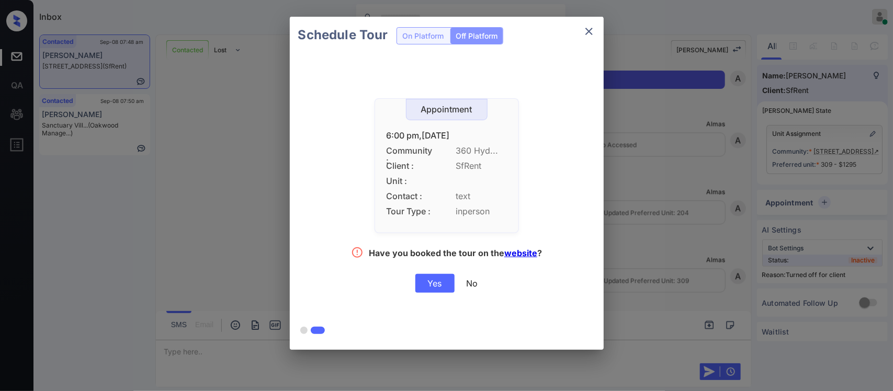
click at [427, 287] on div "Yes" at bounding box center [434, 283] width 39 height 19
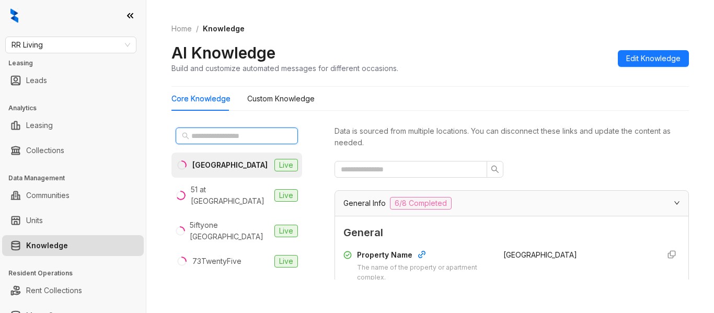
click at [249, 130] on input "text" at bounding box center [237, 136] width 92 height 12
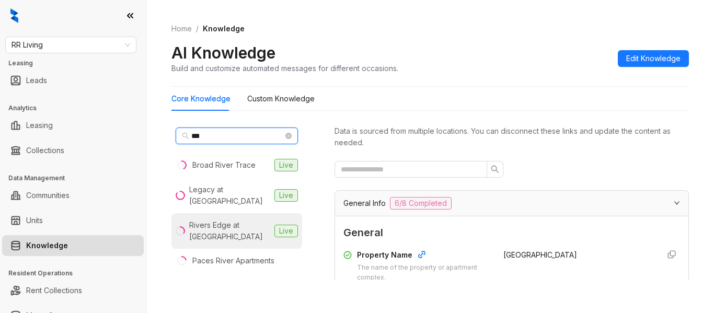
type input "***"
click at [237, 240] on div "Rivers Edge at Carolina Stadium" at bounding box center [229, 231] width 81 height 23
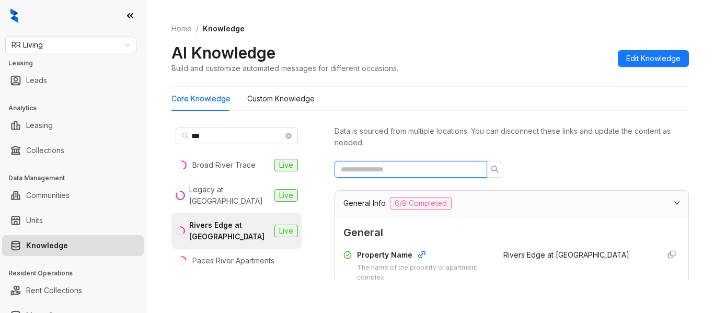
click at [416, 173] on input "text" at bounding box center [407, 170] width 132 height 12
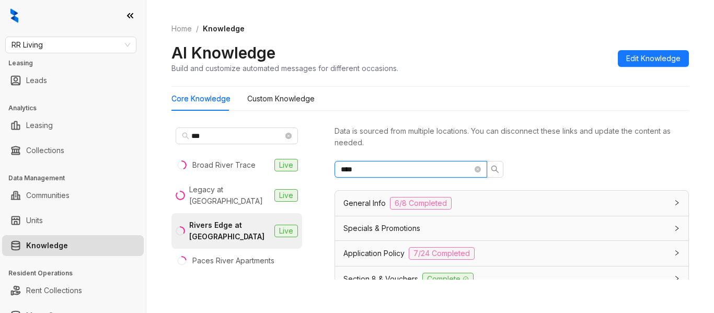
type input "****"
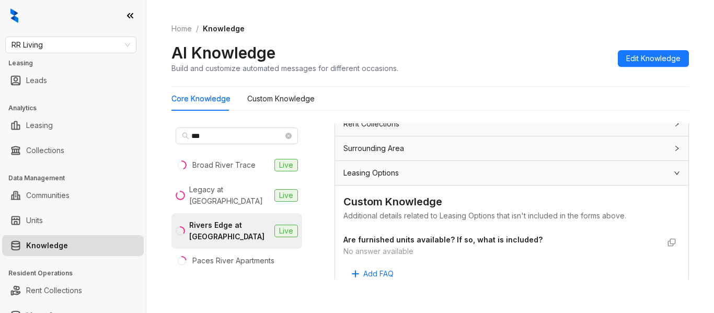
scroll to position [345, 0]
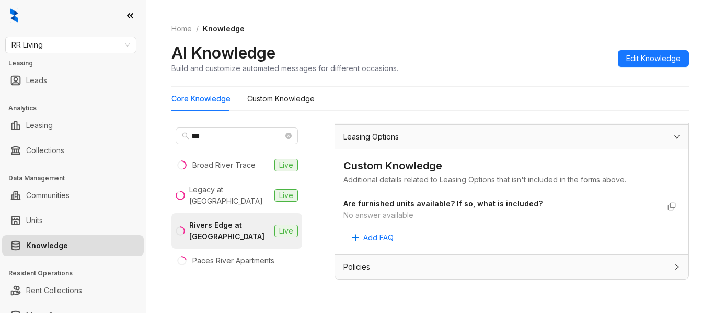
click at [385, 214] on div "No answer available" at bounding box center [502, 216] width 316 height 12
click at [88, 52] on span "RR Living" at bounding box center [71, 45] width 119 height 16
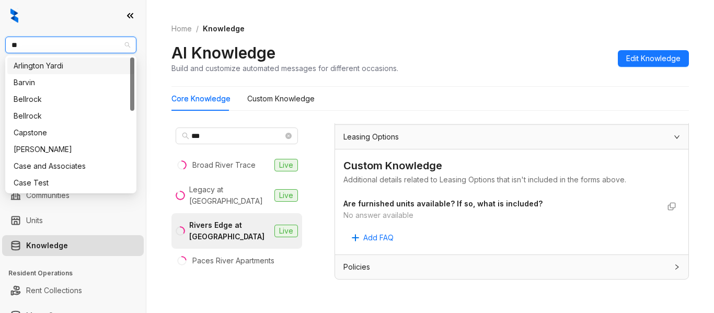
type input "***"
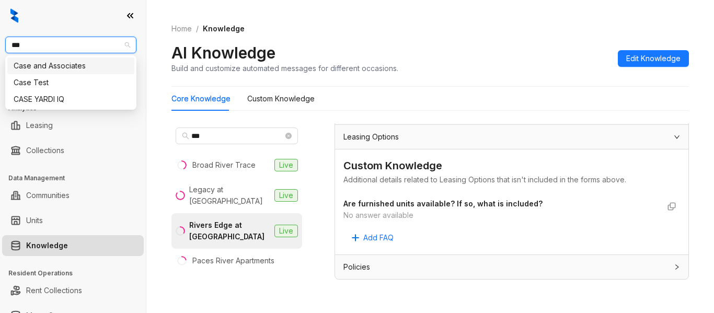
click at [87, 67] on div "Case and Associates" at bounding box center [71, 66] width 115 height 12
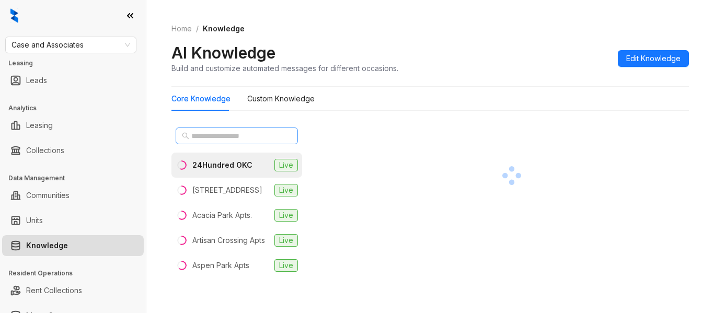
click at [277, 135] on span at bounding box center [237, 136] width 122 height 17
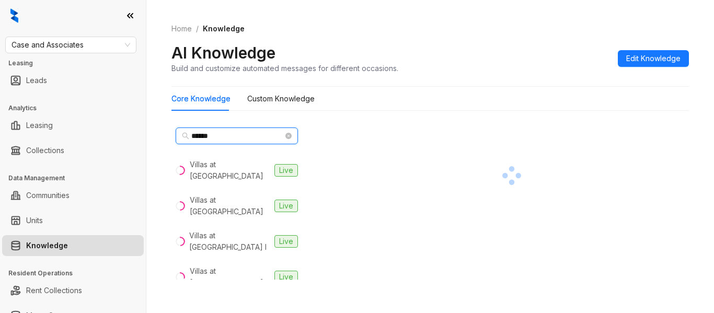
type input "******"
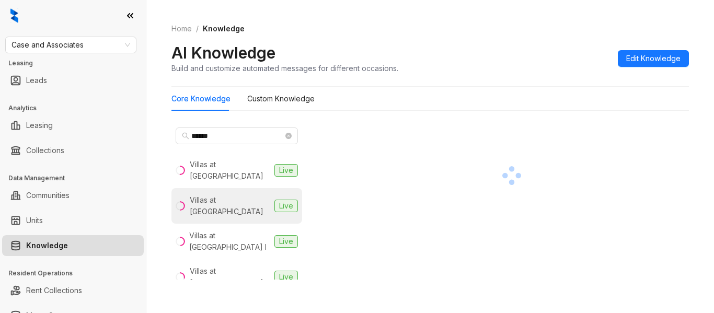
click at [246, 200] on div "Villas at [GEOGRAPHIC_DATA]" at bounding box center [230, 206] width 81 height 23
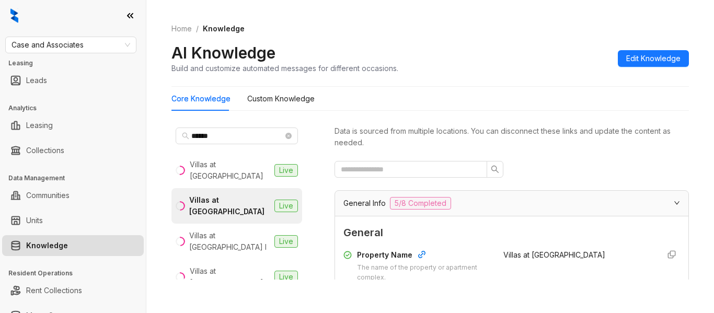
scroll to position [136, 0]
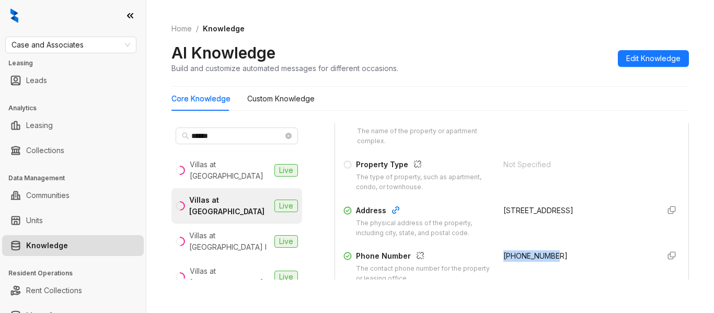
drag, startPoint x: 549, startPoint y: 253, endPoint x: 493, endPoint y: 252, distance: 55.5
click at [504, 252] on div "+14053593081" at bounding box center [577, 266] width 147 height 33
copy span "+14053593081"
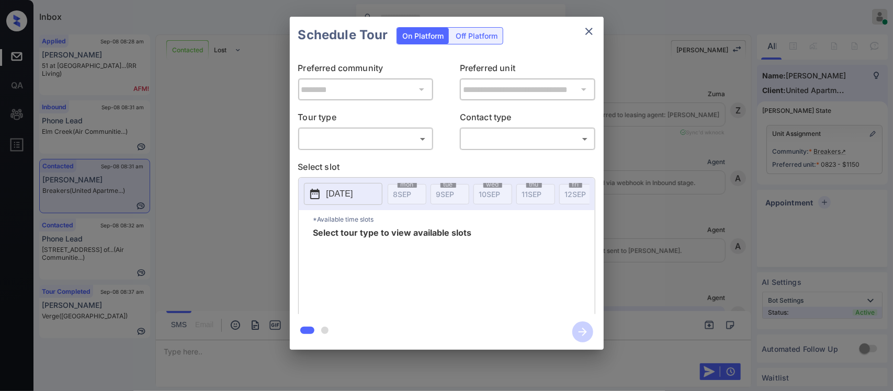
scroll to position [1339, 0]
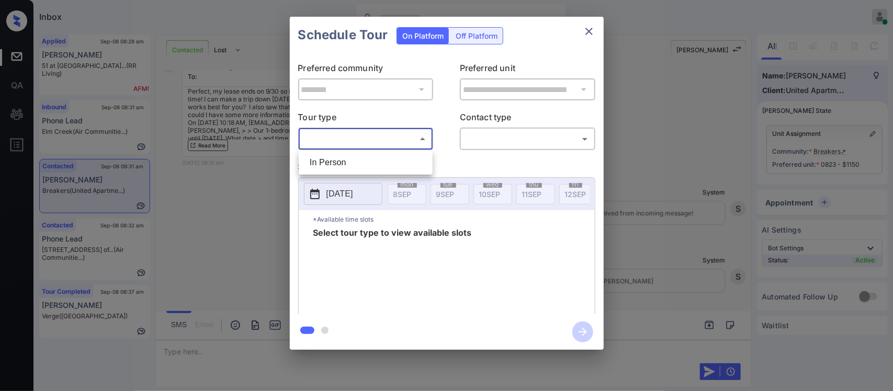
click at [363, 143] on body "Inbox [PERSON_NAME] Online Set yourself offline Set yourself on break Profile S…" at bounding box center [446, 195] width 893 height 391
click at [362, 158] on li "In Person" at bounding box center [365, 162] width 129 height 19
type input "********"
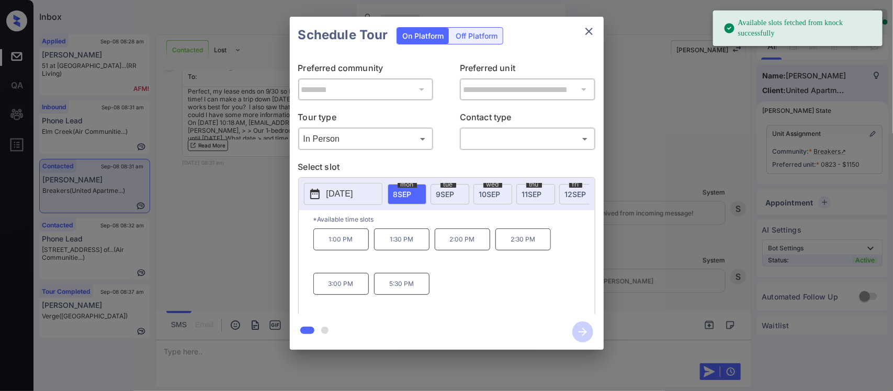
click at [495, 198] on span "10 SEP" at bounding box center [489, 194] width 21 height 9
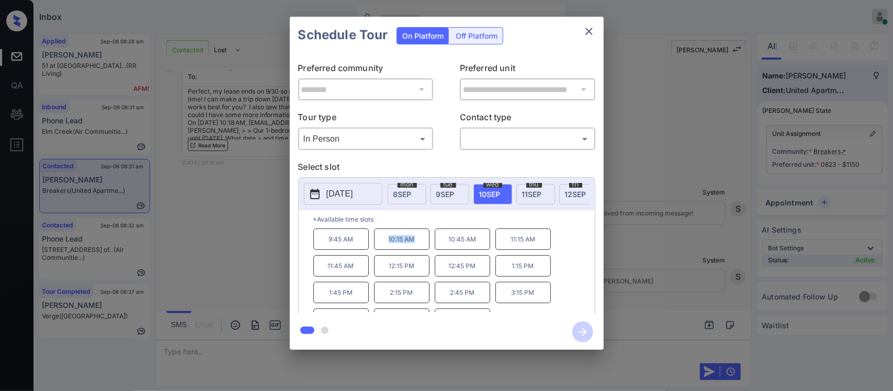
drag, startPoint x: 385, startPoint y: 248, endPoint x: 415, endPoint y: 247, distance: 29.8
click at [415, 247] on p "10:15 AM" at bounding box center [401, 239] width 55 height 21
copy p "10:15 AM"
click at [704, 273] on div "**********" at bounding box center [446, 183] width 893 height 367
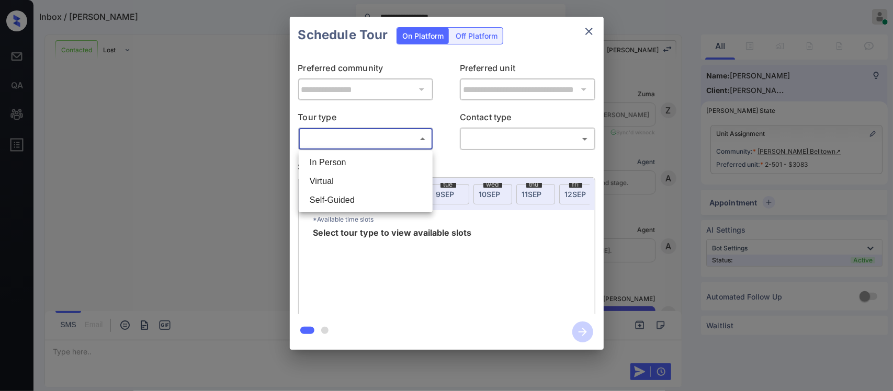
click at [383, 143] on body "**********" at bounding box center [446, 195] width 893 height 391
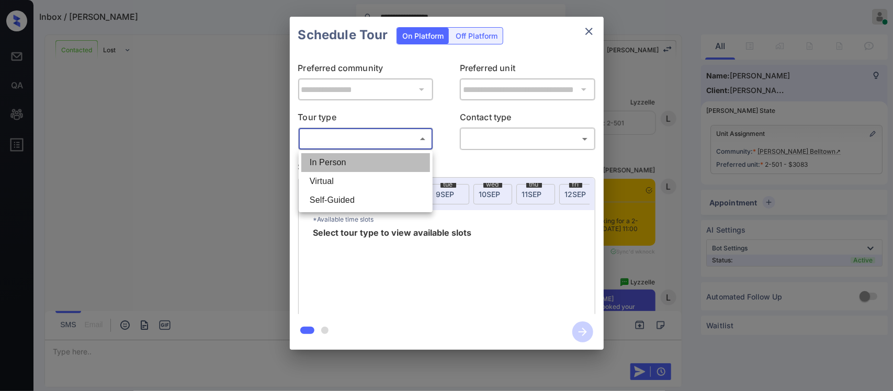
click at [378, 161] on li "In Person" at bounding box center [365, 162] width 129 height 19
type input "********"
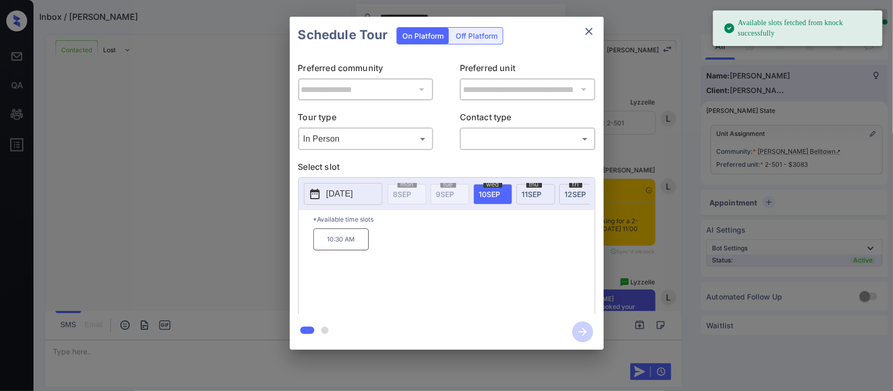
click at [341, 192] on p "2025-09-10" at bounding box center [339, 194] width 27 height 13
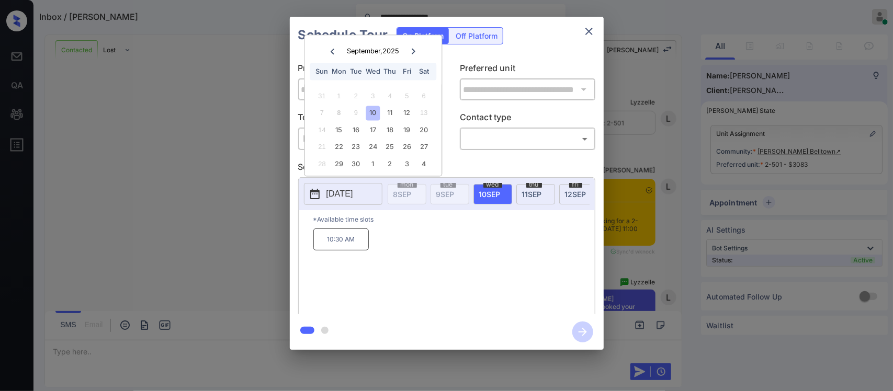
click at [592, 24] on button "close" at bounding box center [588, 31] width 21 height 21
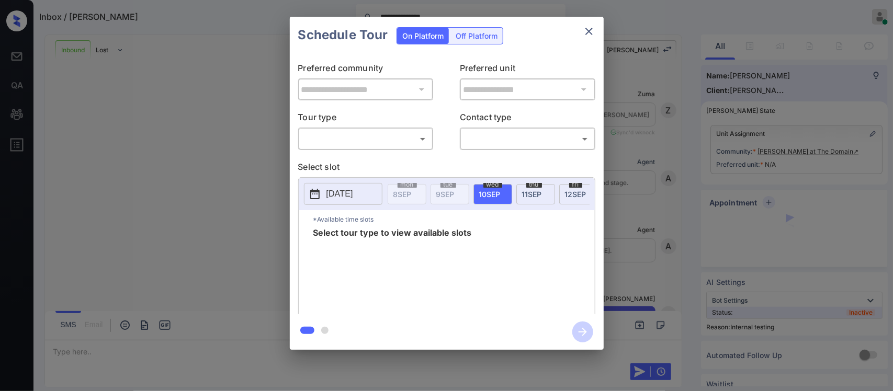
scroll to position [207, 0]
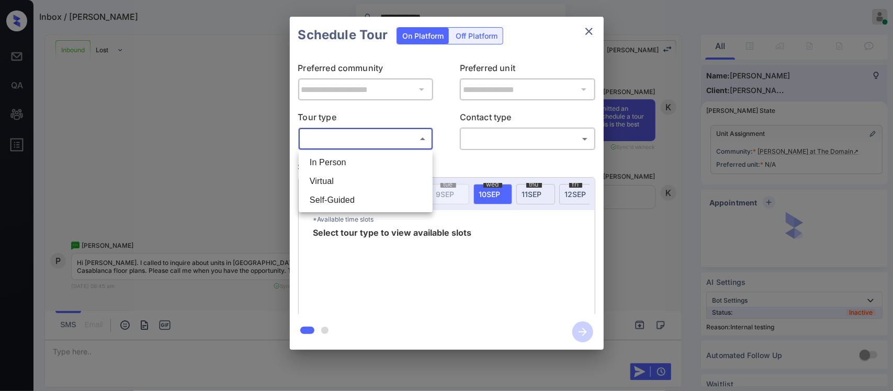
click at [373, 143] on body "**********" at bounding box center [446, 195] width 893 height 391
click at [362, 176] on li "Virtual" at bounding box center [365, 181] width 129 height 19
type input "*******"
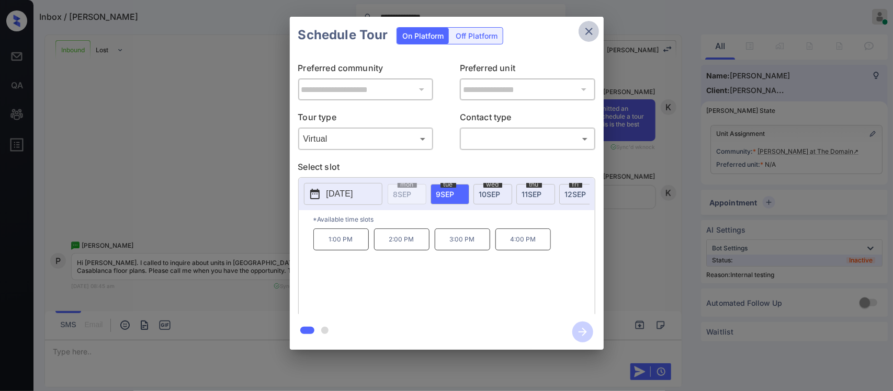
click at [589, 29] on icon "close" at bounding box center [589, 31] width 13 height 13
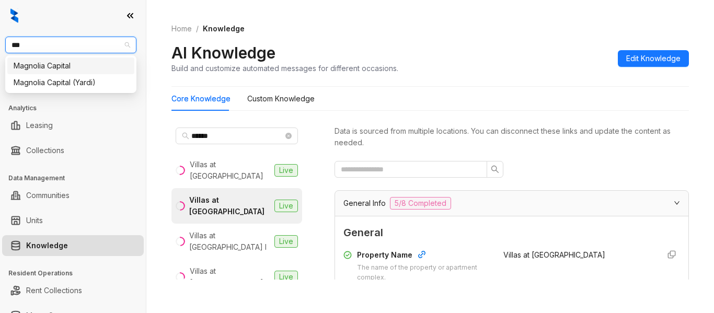
scroll to position [136, 0]
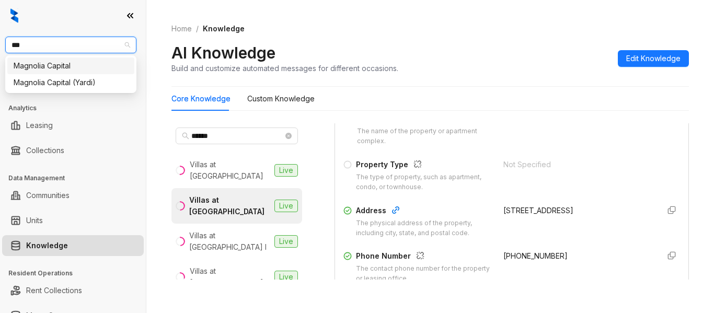
click at [86, 71] on div "Magnolia Capital" at bounding box center [71, 66] width 115 height 12
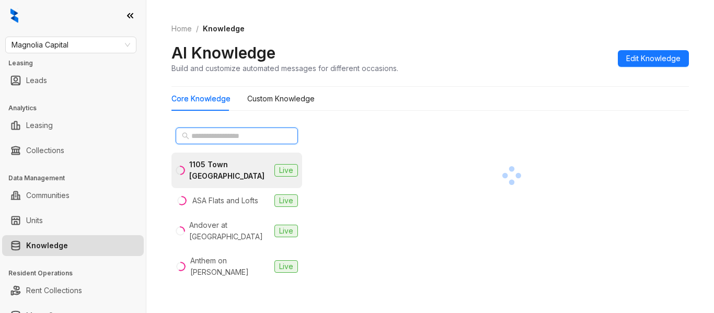
click at [233, 141] on input "text" at bounding box center [237, 136] width 92 height 12
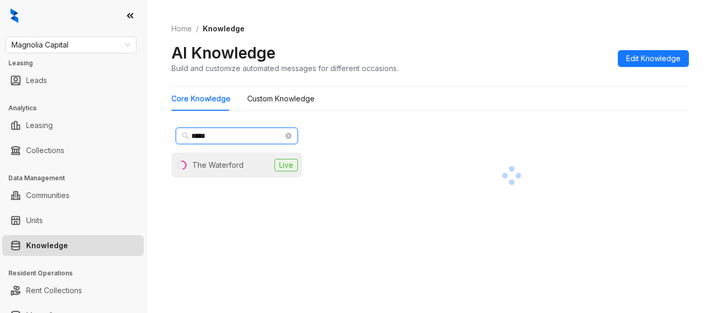
type input "*****"
click at [236, 169] on div "The Waterford" at bounding box center [217, 165] width 51 height 12
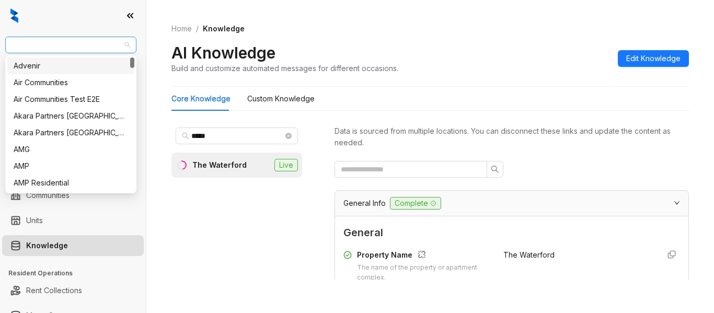
click at [107, 52] on span "Magnolia Capital" at bounding box center [71, 45] width 119 height 16
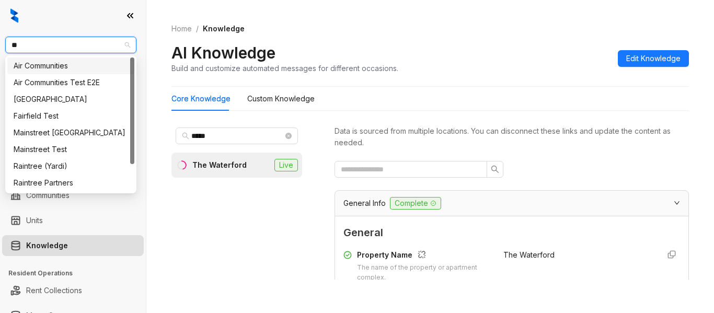
type input "***"
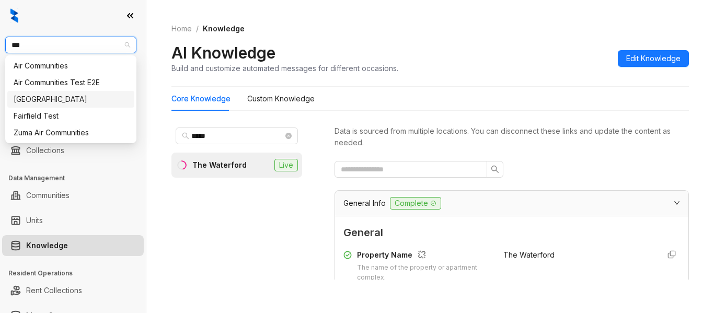
click at [98, 93] on div "Fairfield" at bounding box center [70, 99] width 127 height 17
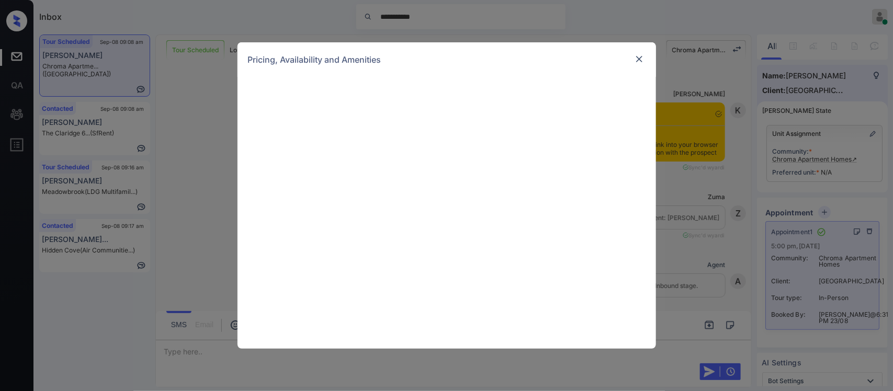
scroll to position [19, 0]
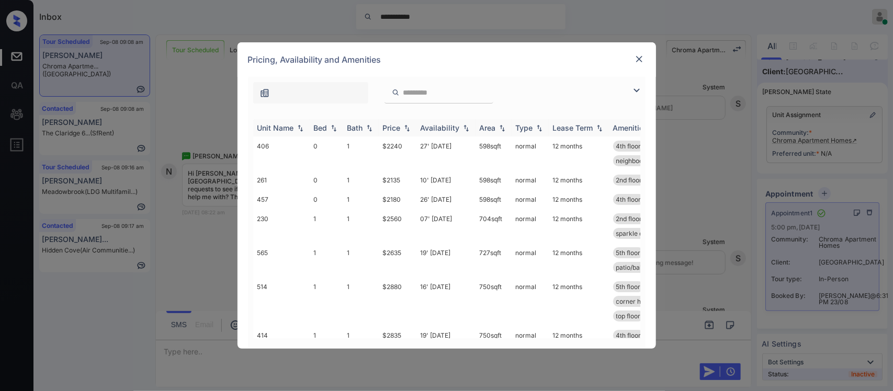
click at [402, 129] on img at bounding box center [407, 127] width 10 height 7
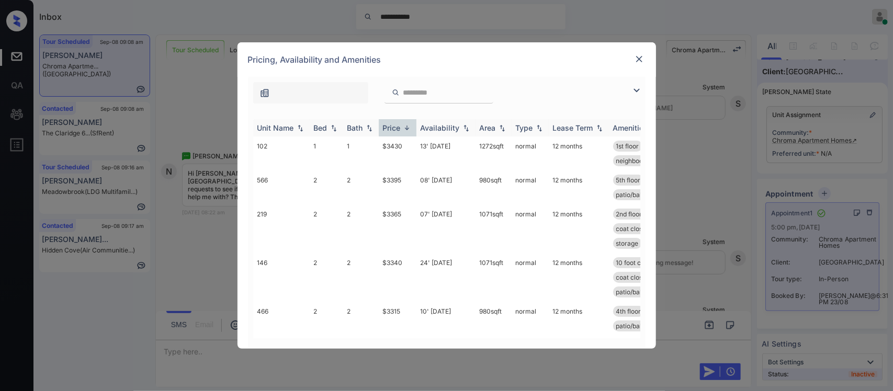
click at [402, 129] on img at bounding box center [407, 128] width 10 height 8
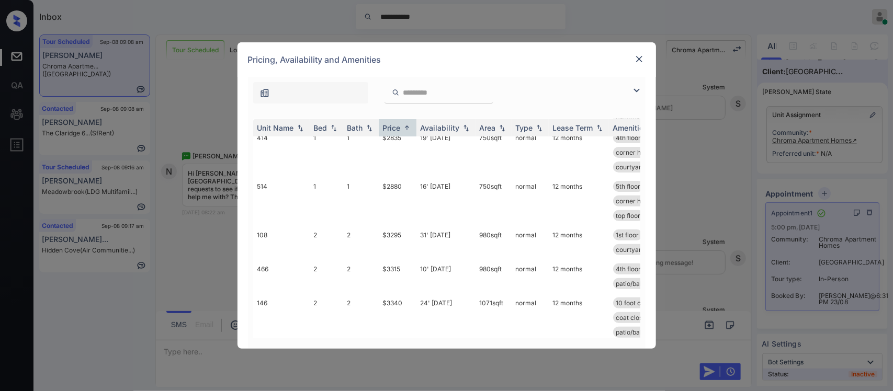
scroll to position [183, 0]
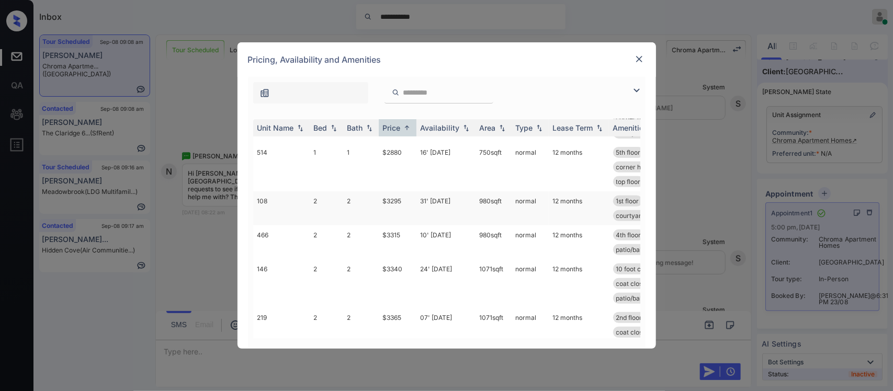
click at [466, 220] on td "31' Jul 25" at bounding box center [445, 208] width 59 height 34
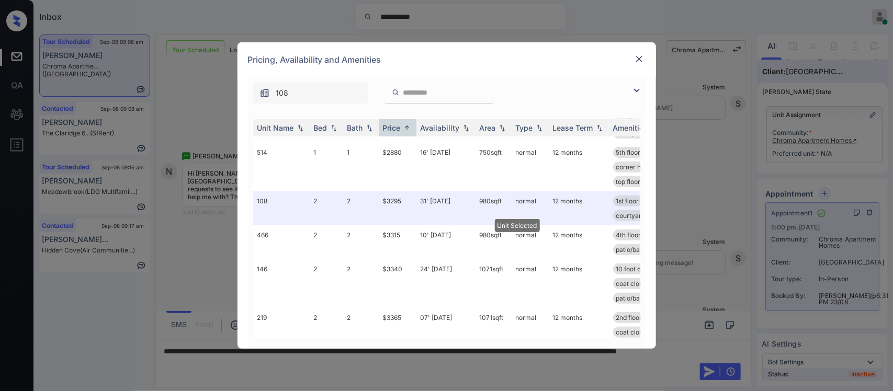
click at [634, 56] on img at bounding box center [639, 59] width 10 height 10
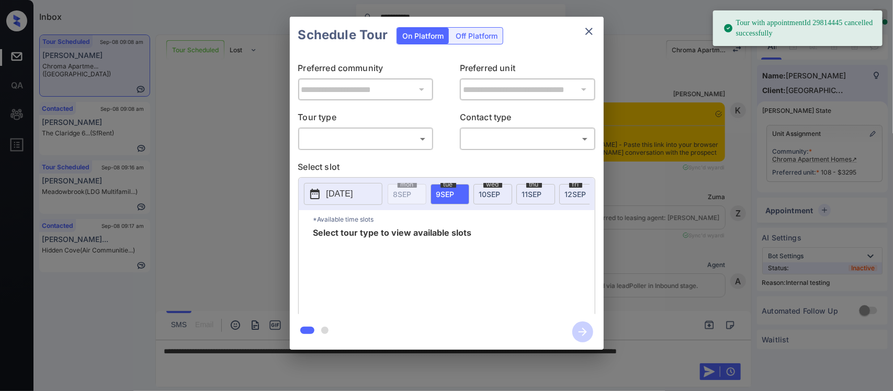
scroll to position [3991, 0]
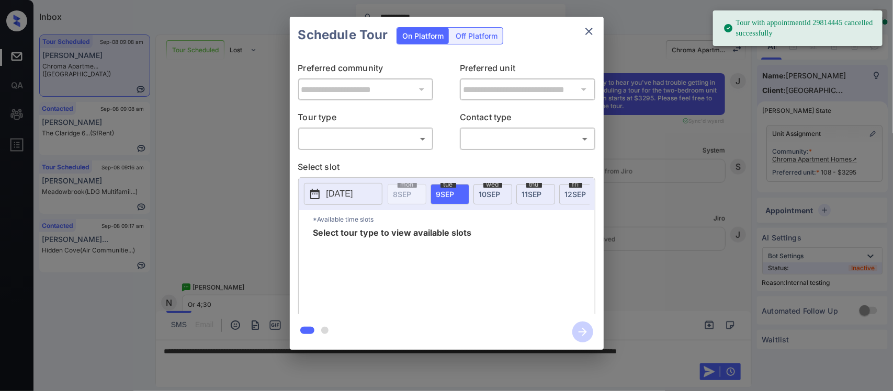
click at [383, 139] on body "**********" at bounding box center [446, 195] width 893 height 391
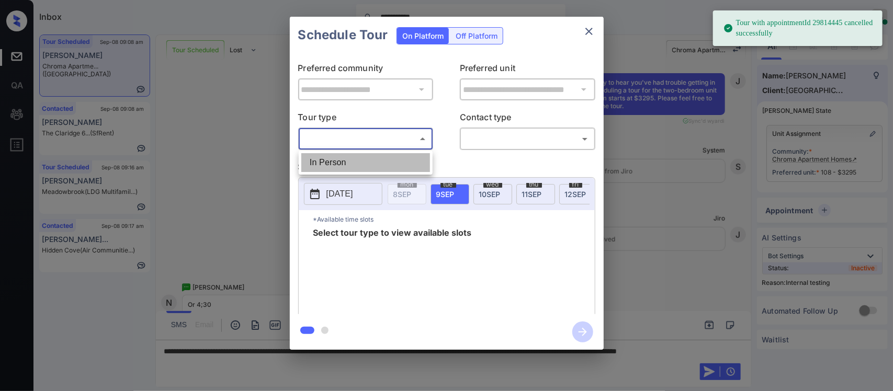
click at [375, 160] on li "In Person" at bounding box center [365, 162] width 129 height 19
type input "********"
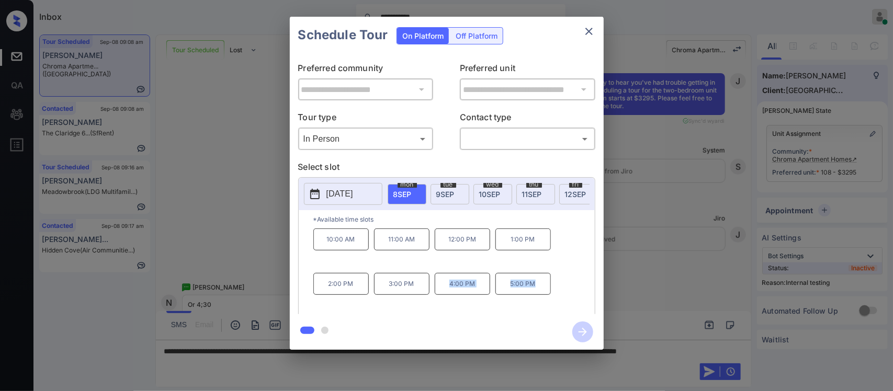
drag, startPoint x: 430, startPoint y: 292, endPoint x: 537, endPoint y: 294, distance: 107.2
click at [537, 294] on div "10:00 AM 11:00 AM 12:00 PM 1:00 PM 2:00 PM 3:00 PM 4:00 PM 5:00 PM" at bounding box center [453, 271] width 281 height 84
copy div "4:00 PM 5:00 PM"
click at [592, 29] on icon "close" at bounding box center [589, 31] width 13 height 13
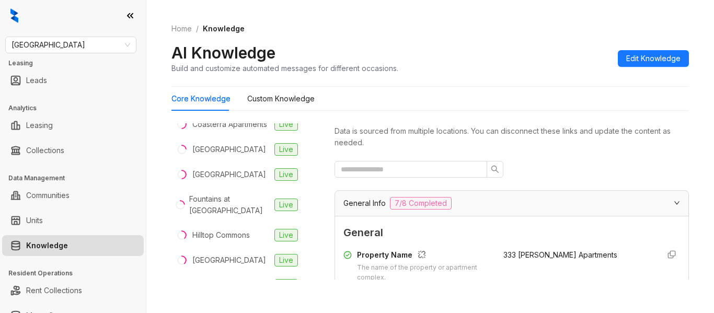
scroll to position [136, 0]
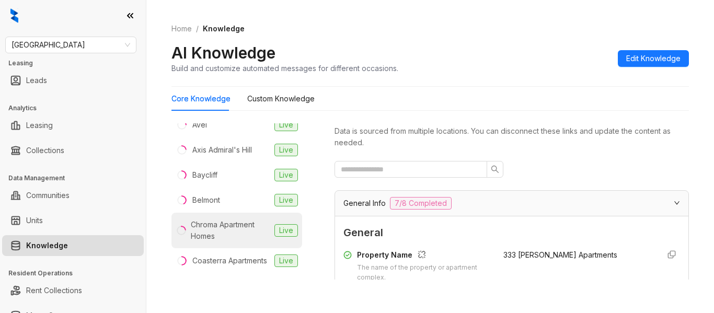
click at [232, 221] on div "Chroma Apartment Homes" at bounding box center [230, 230] width 79 height 23
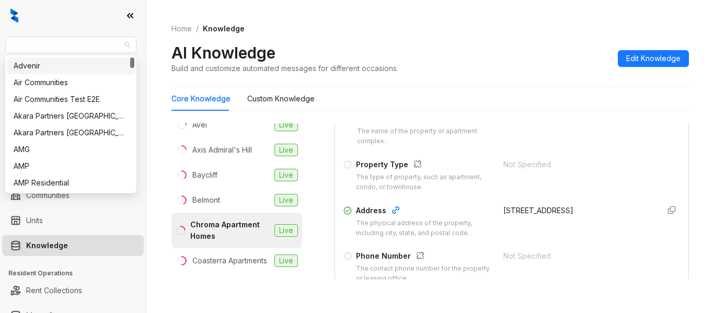
drag, startPoint x: 109, startPoint y: 47, endPoint x: 0, endPoint y: 55, distance: 109.6
click at [0, 55] on div "Fairfield Leasing Leads Analytics Leasing Collections Data Management Communiti…" at bounding box center [73, 156] width 146 height 313
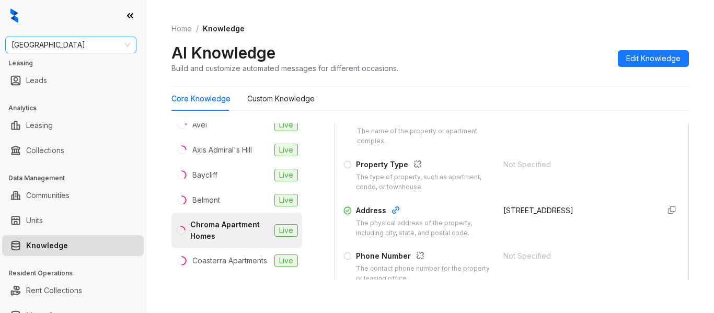
click at [18, 49] on span "[GEOGRAPHIC_DATA]" at bounding box center [71, 45] width 119 height 16
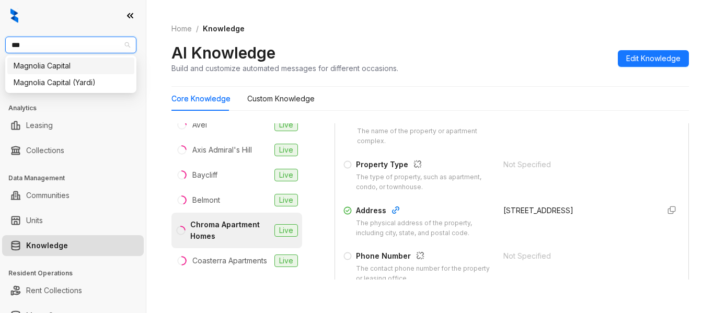
type input "****"
click at [33, 59] on div "Magnolia Capital" at bounding box center [70, 66] width 127 height 17
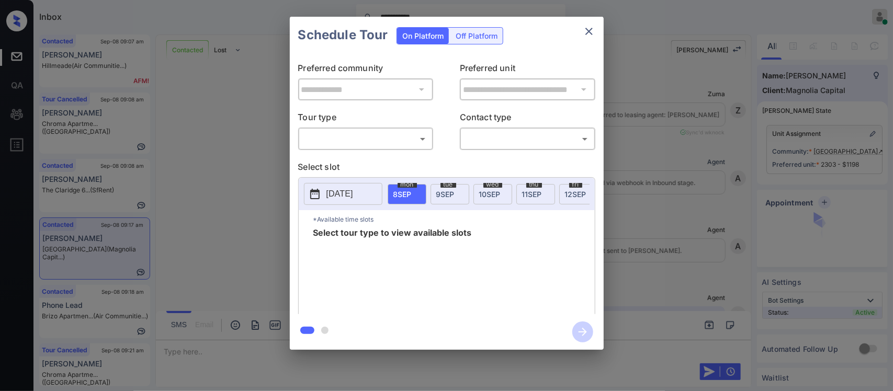
scroll to position [1810, 0]
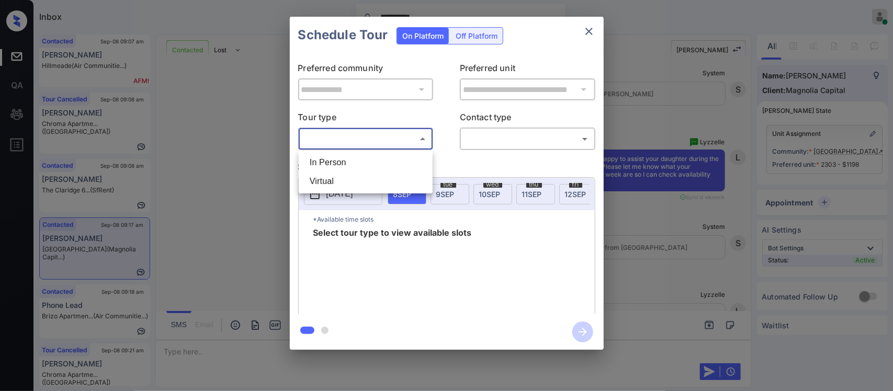
click at [332, 135] on body "**********" at bounding box center [446, 195] width 893 height 391
click at [328, 162] on li "In Person" at bounding box center [365, 162] width 129 height 19
type input "********"
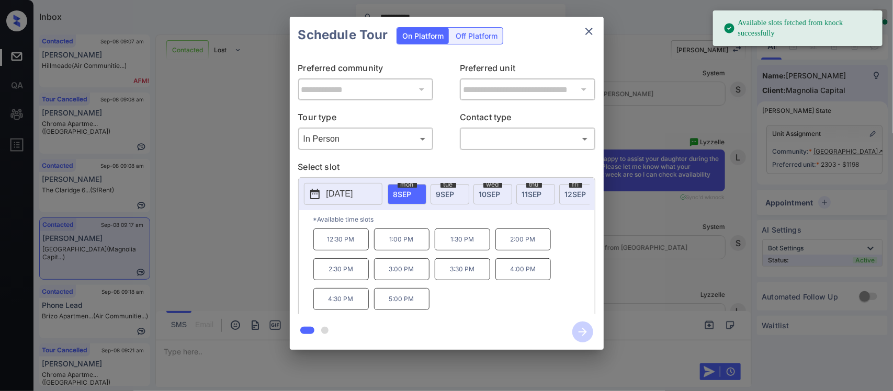
click at [340, 192] on p "2025-09-08" at bounding box center [339, 194] width 27 height 13
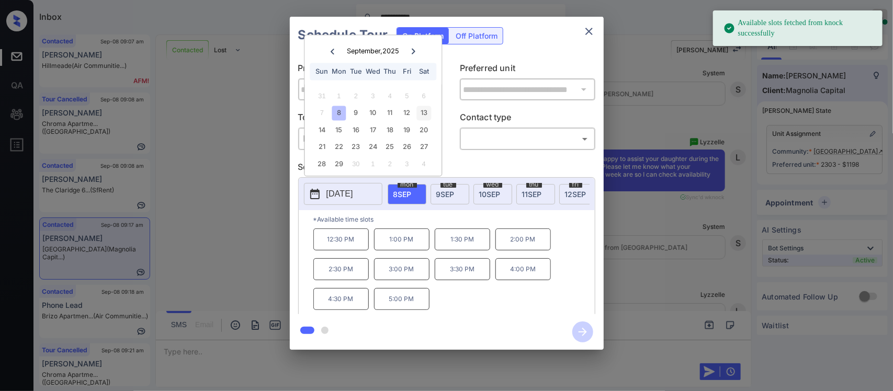
click at [425, 116] on div "13" at bounding box center [424, 113] width 14 height 14
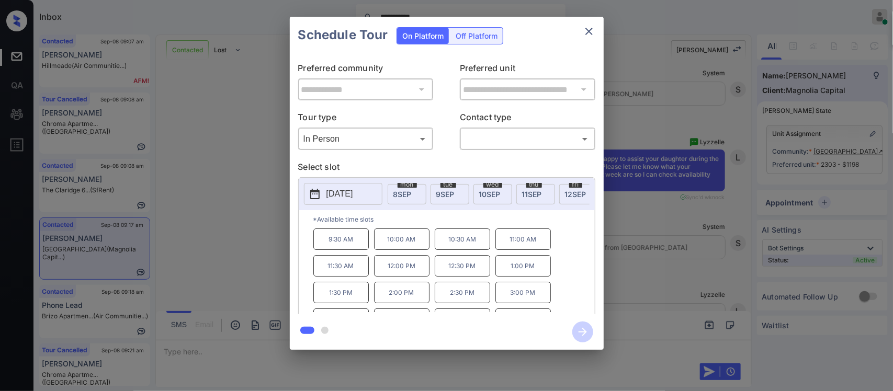
click at [715, 191] on div "**********" at bounding box center [446, 183] width 893 height 367
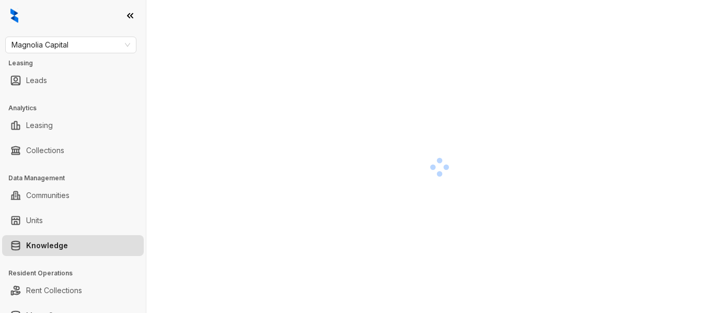
drag, startPoint x: 318, startPoint y: 123, endPoint x: 259, endPoint y: 117, distance: 58.9
click at [259, 117] on div at bounding box center [440, 166] width 537 height 313
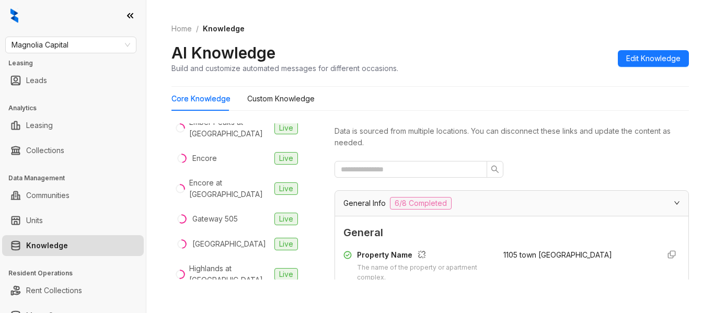
scroll to position [383, 0]
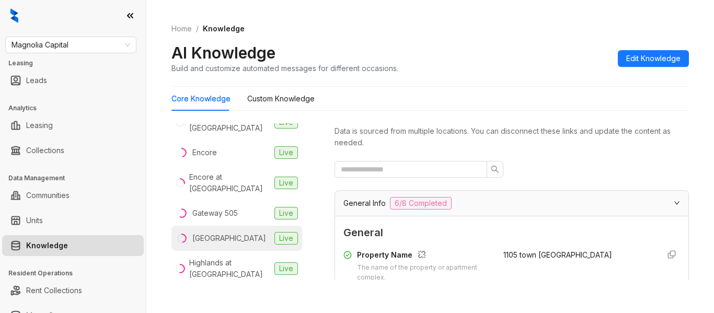
click at [239, 228] on li "Hampton Point Live" at bounding box center [237, 238] width 131 height 25
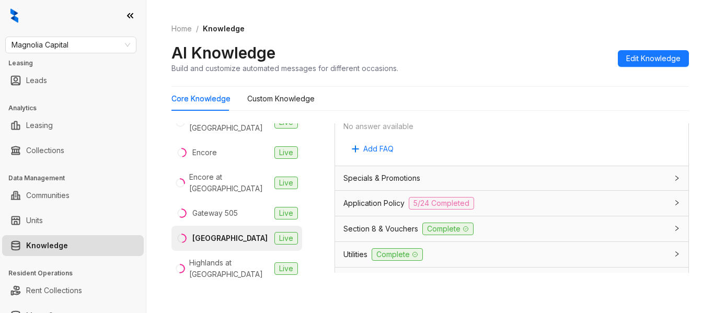
scroll to position [746, 0]
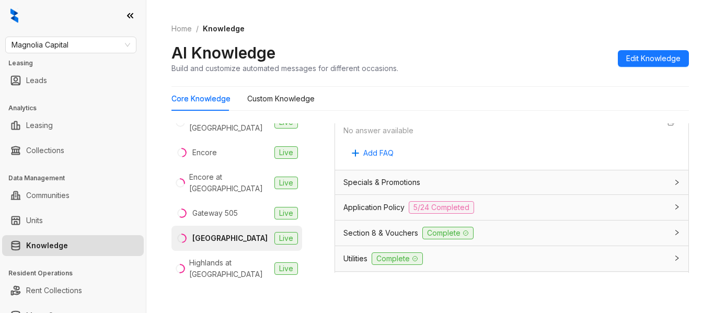
click at [606, 214] on div "Application Policy 5/24 Completed" at bounding box center [511, 207] width 353 height 25
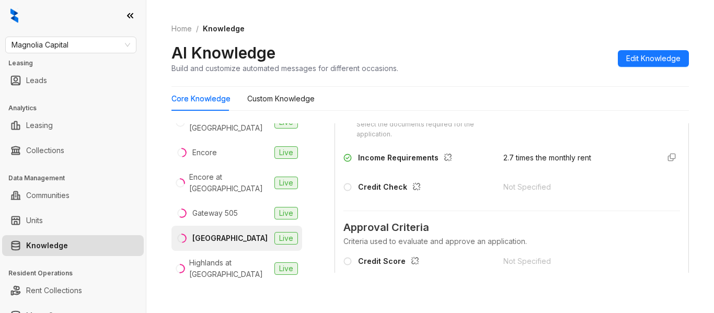
scroll to position [995, 0]
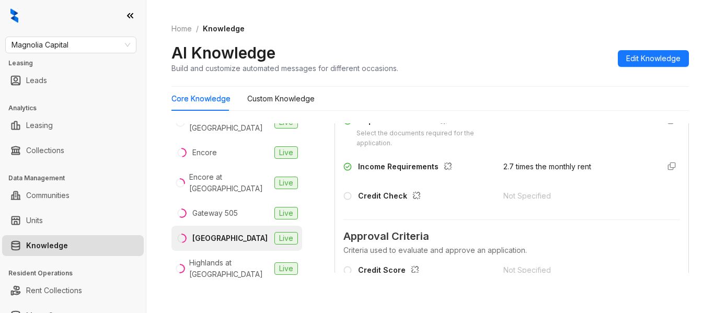
click at [524, 171] on span "2.7 times the monthly rent" at bounding box center [548, 166] width 88 height 9
copy div "2.7 times the monthly rent"
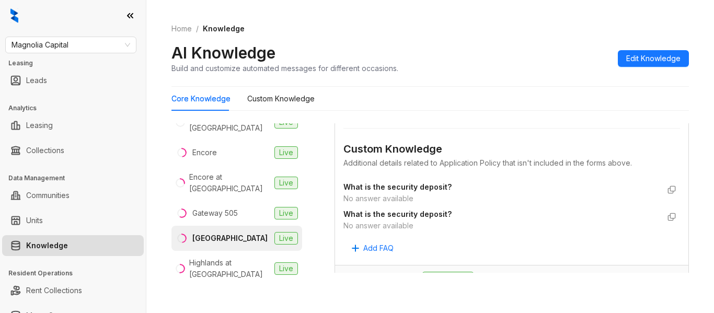
scroll to position [2036, 0]
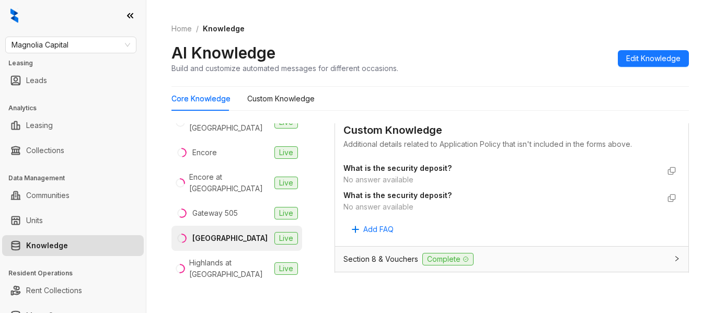
click at [303, 220] on div "1105 Town Brookhaven Live ASA Flats and Lofts Live Andover at Crabtree Live Ant…" at bounding box center [245, 205] width 146 height 165
drag, startPoint x: 303, startPoint y: 220, endPoint x: 296, endPoint y: 182, distance: 37.7
click at [296, 182] on div "1105 Town Brookhaven Live ASA Flats and Lofts Live Andover at Crabtree Live Ant…" at bounding box center [245, 205] width 146 height 165
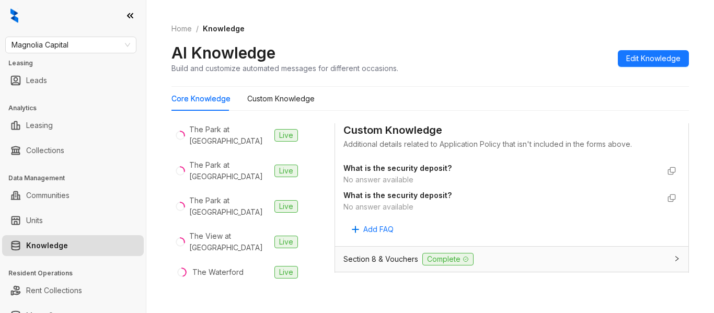
scroll to position [0, 0]
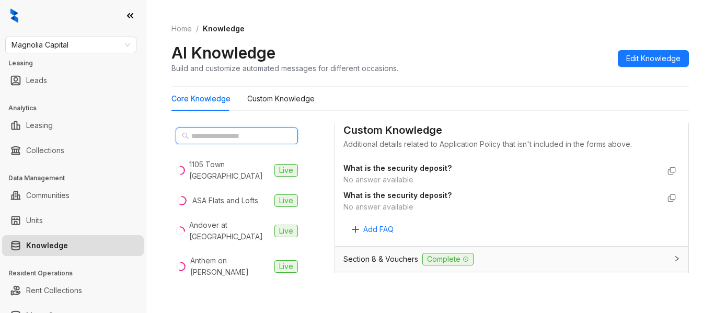
click at [234, 141] on input "text" at bounding box center [237, 136] width 92 height 12
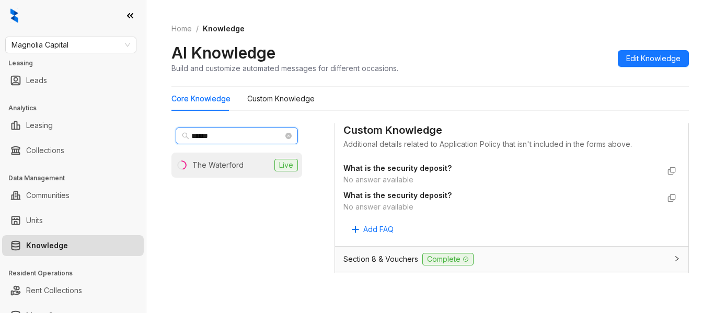
type input "******"
click at [261, 173] on li "The Waterford Live" at bounding box center [237, 165] width 131 height 25
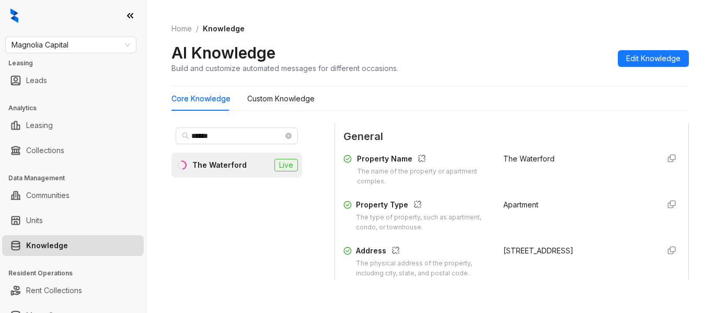
scroll to position [136, 0]
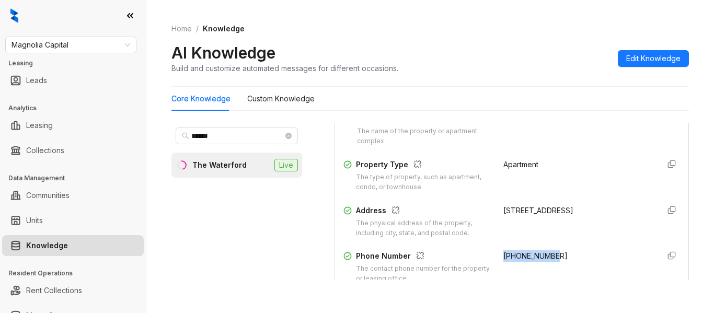
drag, startPoint x: 544, startPoint y: 252, endPoint x: 493, endPoint y: 253, distance: 51.3
click at [504, 253] on div "+19197260613" at bounding box center [577, 266] width 147 height 33
copy span "+19197260613"
click at [117, 36] on div "Magnolia Capital Leasing Leads Analytics Leasing Collections Data Management Co…" at bounding box center [73, 156] width 146 height 313
click at [113, 49] on span "Magnolia Capital" at bounding box center [71, 45] width 119 height 16
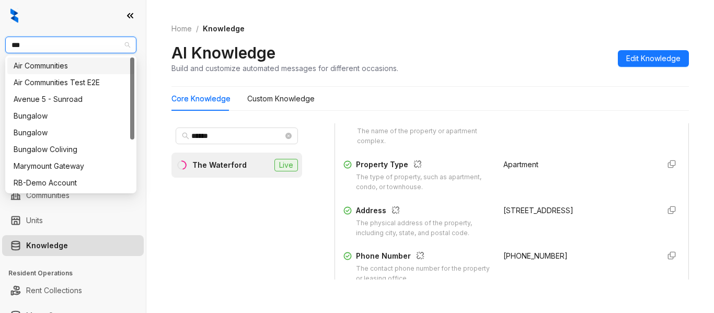
type input "****"
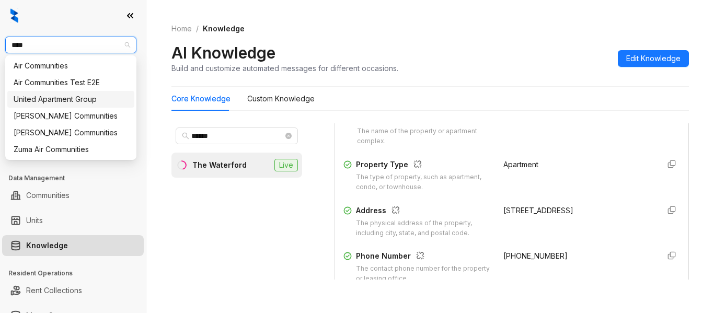
click at [103, 97] on div "United Apartment Group" at bounding box center [71, 100] width 115 height 12
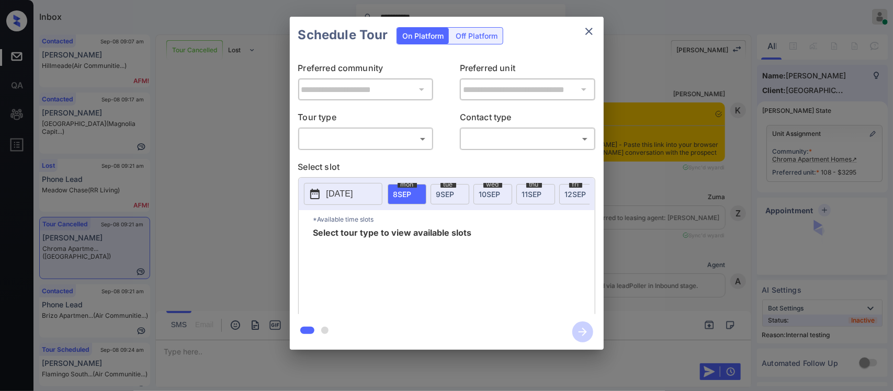
scroll to position [5107, 0]
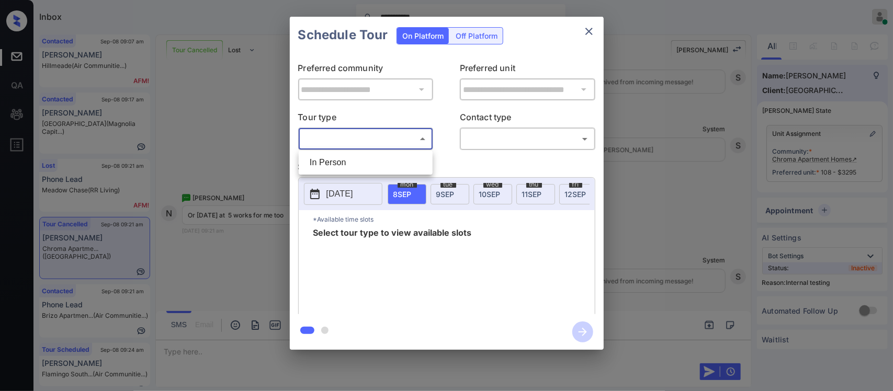
click at [382, 140] on body "**********" at bounding box center [446, 195] width 893 height 391
click at [371, 168] on li "In Person" at bounding box center [365, 162] width 129 height 19
type input "********"
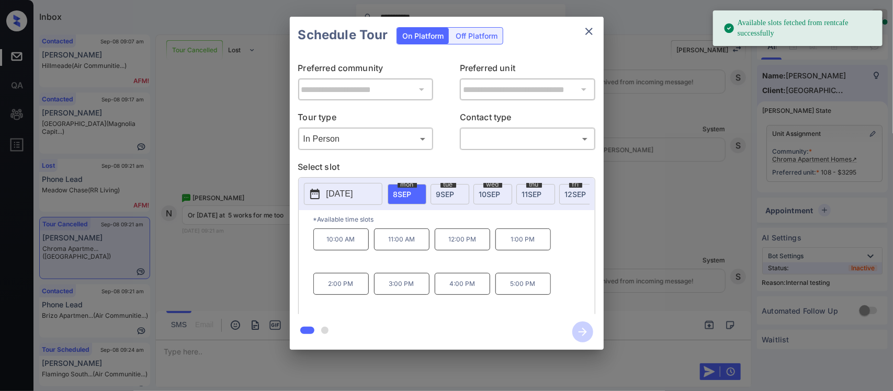
click at [453, 198] on span "[DATE]" at bounding box center [445, 194] width 18 height 9
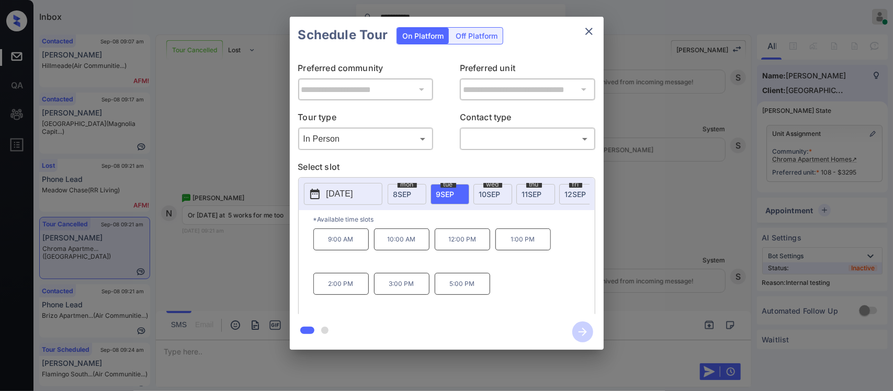
click at [674, 247] on div "**********" at bounding box center [446, 183] width 893 height 367
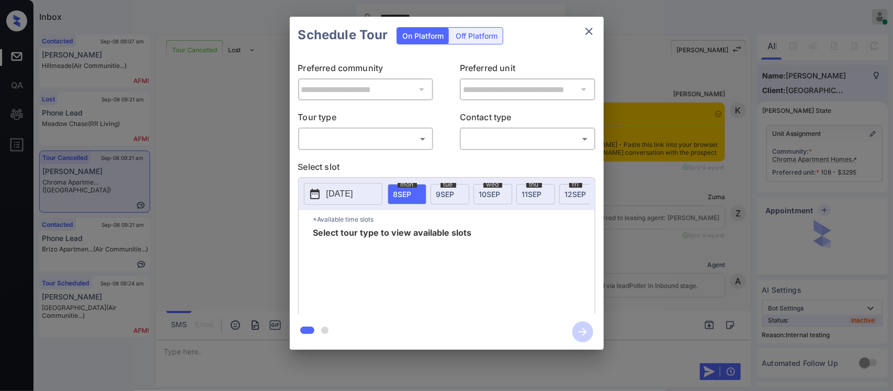
scroll to position [1696, 0]
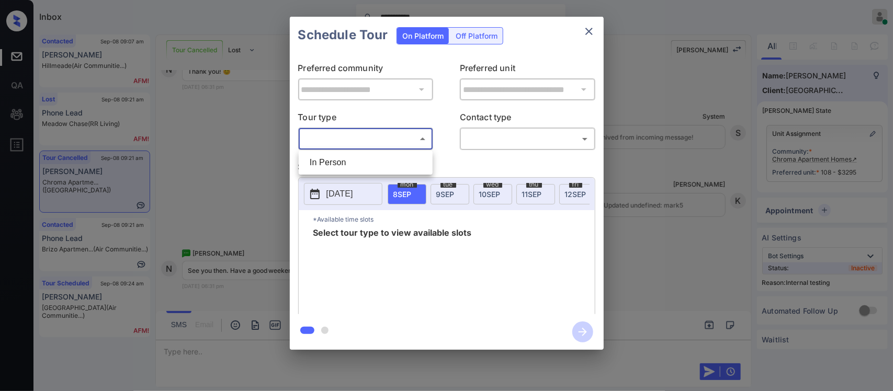
click at [428, 133] on body "**********" at bounding box center [446, 195] width 893 height 391
click at [416, 154] on li "In Person" at bounding box center [365, 162] width 129 height 19
type input "********"
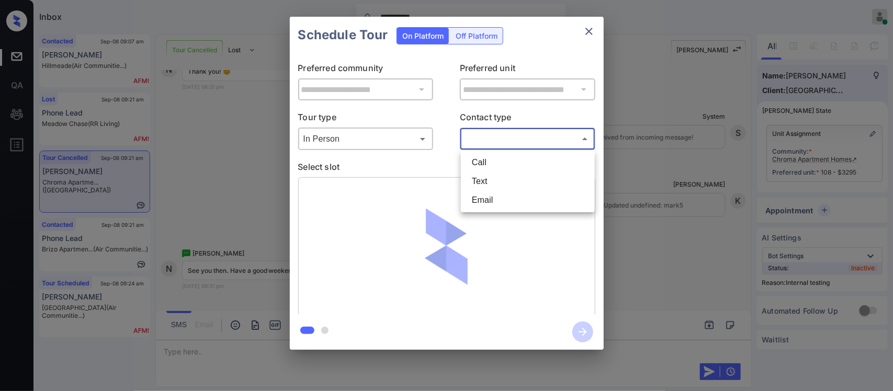
click at [514, 142] on body "**********" at bounding box center [446, 195] width 893 height 391
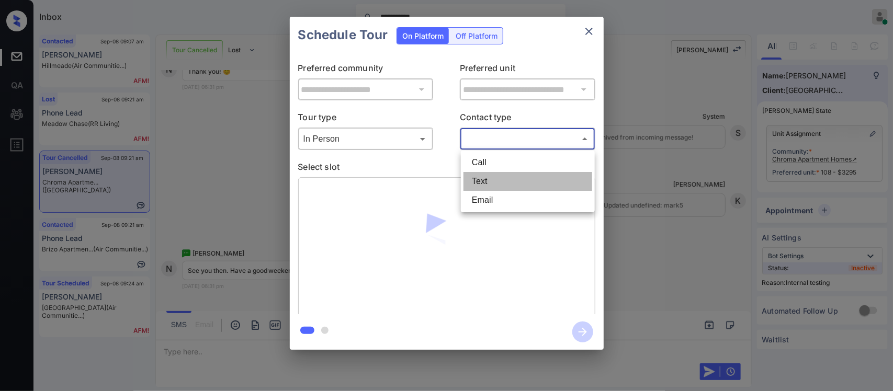
click at [498, 178] on li "Text" at bounding box center [527, 181] width 129 height 19
type input "****"
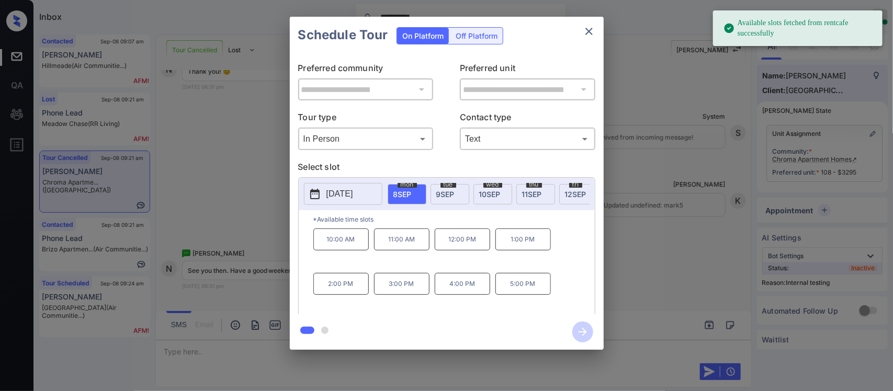
click at [456, 189] on div "tue 9 SEP" at bounding box center [449, 194] width 39 height 20
click at [478, 291] on p "5:00 PM" at bounding box center [462, 284] width 55 height 22
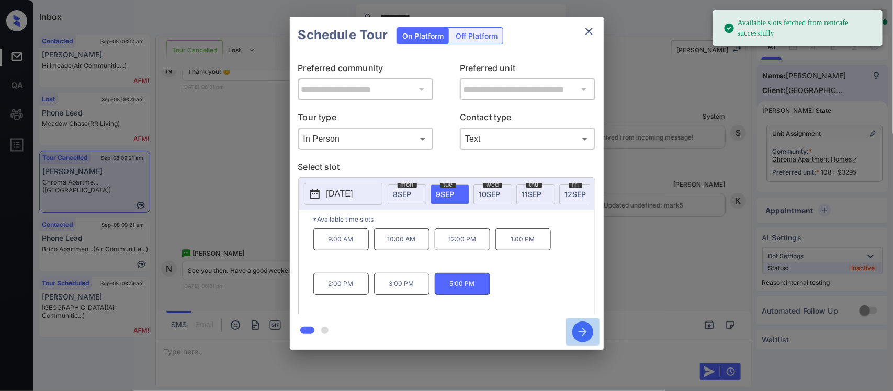
click at [592, 336] on button "button" at bounding box center [582, 331] width 33 height 27
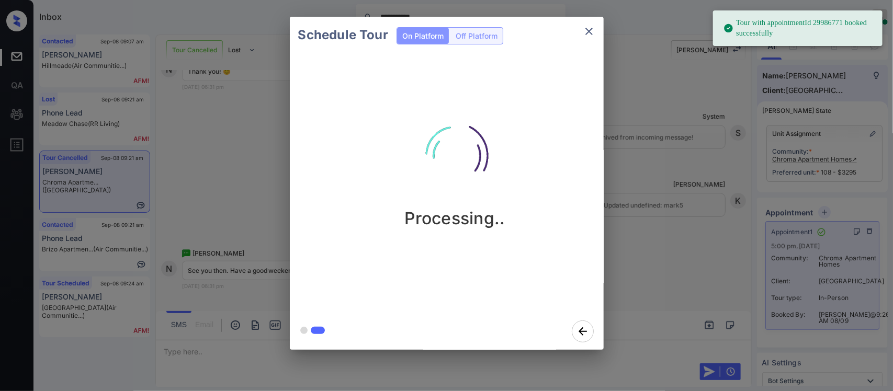
click at [720, 254] on div "Schedule Tour On Platform Off Platform Processing.." at bounding box center [446, 183] width 893 height 367
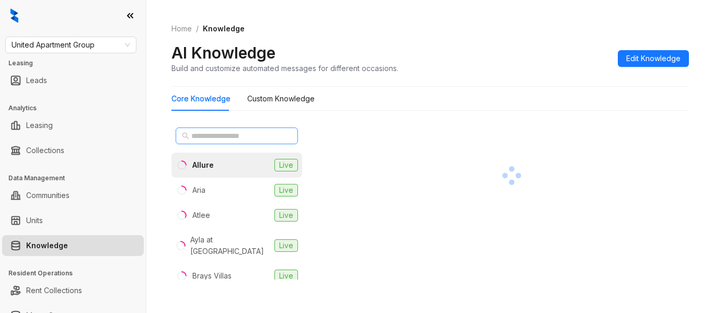
click at [217, 143] on span at bounding box center [237, 136] width 122 height 17
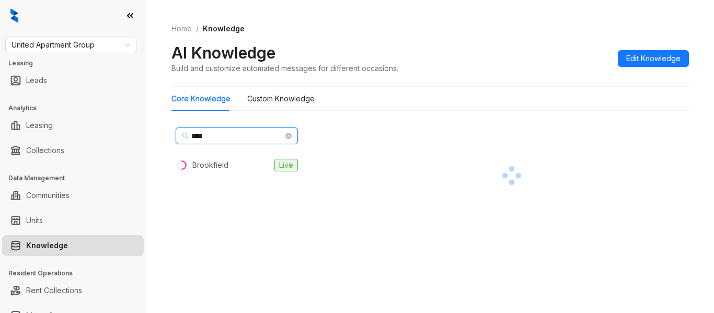
type input "****"
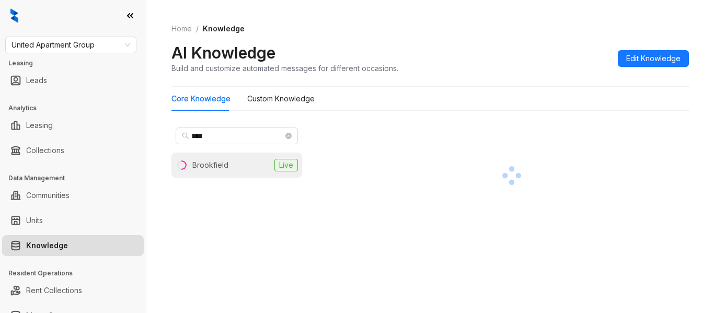
drag, startPoint x: 218, startPoint y: 152, endPoint x: 218, endPoint y: 164, distance: 12.0
click at [218, 164] on div "**** Brookfield Live" at bounding box center [237, 201] width 131 height 156
click at [218, 164] on div "Brookfield" at bounding box center [210, 165] width 36 height 12
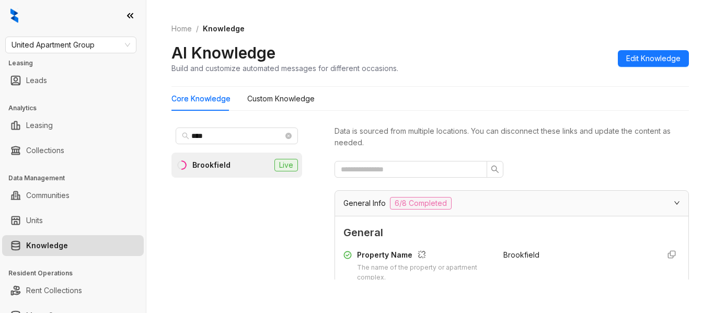
scroll to position [136, 0]
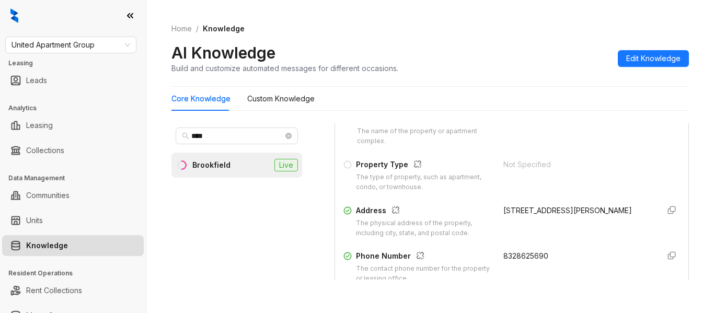
click at [490, 256] on div "Phone Number The contact phone number for the property or leasing office. 83286…" at bounding box center [512, 266] width 337 height 33
copy span "8328625690"
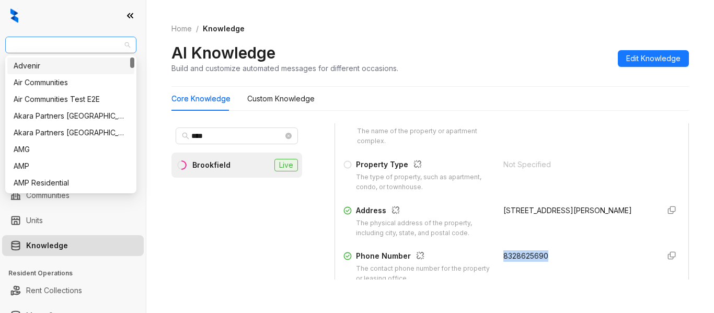
click at [70, 43] on span "United Apartment Group" at bounding box center [71, 45] width 119 height 16
type input "***"
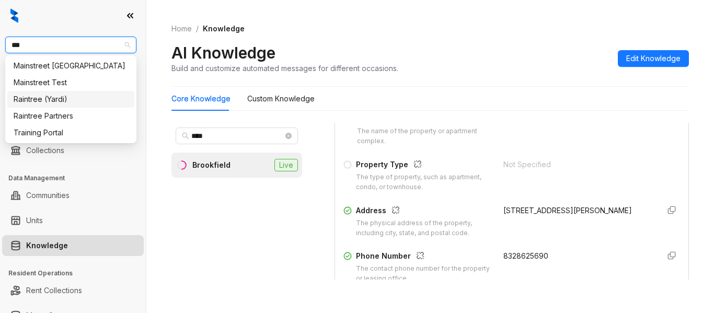
click at [65, 102] on div "Raintree (Yardi)" at bounding box center [71, 100] width 115 height 12
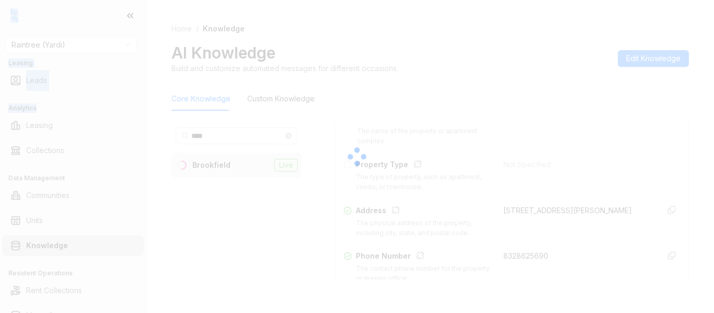
drag, startPoint x: 65, startPoint y: 110, endPoint x: 108, endPoint y: 51, distance: 73.4
click at [108, 51] on div "Raintree (Yardi) Leasing Leads Analytics Leasing Collections Data Management Co…" at bounding box center [357, 156] width 714 height 313
click at [108, 51] on div at bounding box center [357, 156] width 714 height 313
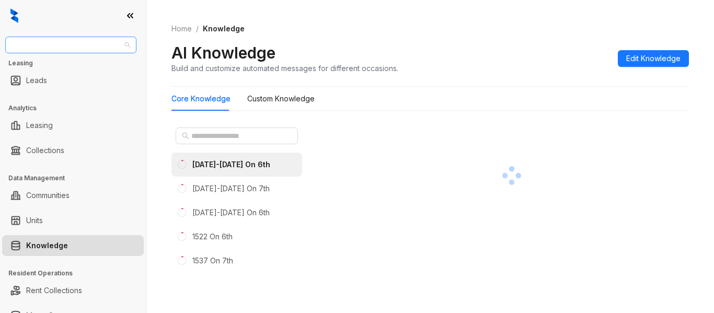
click at [98, 46] on span "Raintree (Yardi)" at bounding box center [71, 45] width 119 height 16
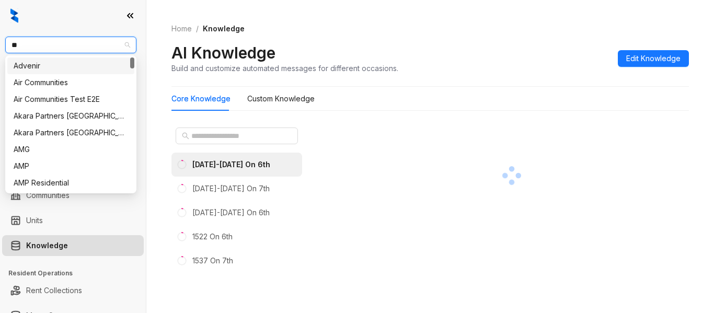
type input "***"
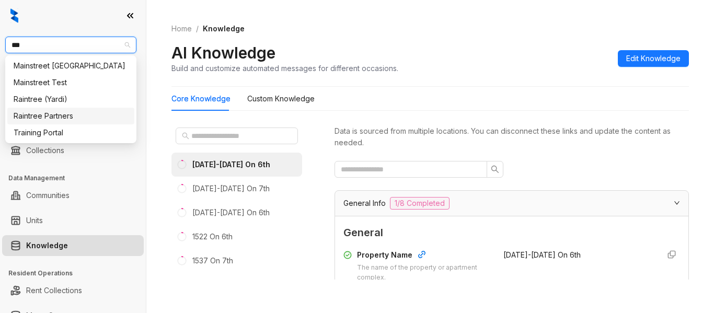
click at [99, 110] on div "Raintree Partners" at bounding box center [71, 116] width 115 height 12
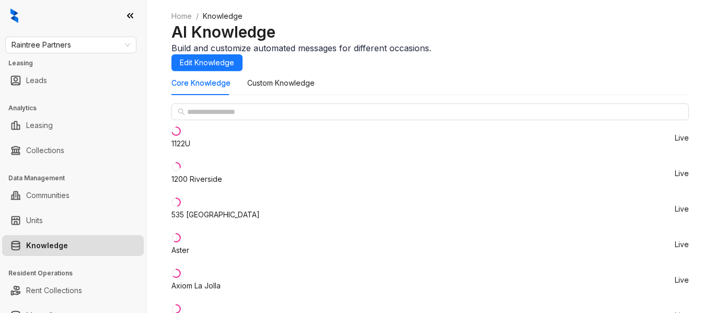
drag, startPoint x: 553, startPoint y: 248, endPoint x: 490, endPoint y: 251, distance: 62.8
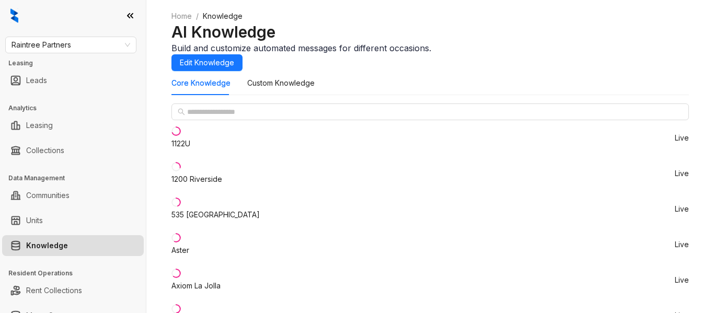
copy span "[PHONE_NUMBER]"
